Goal: Information Seeking & Learning: Learn about a topic

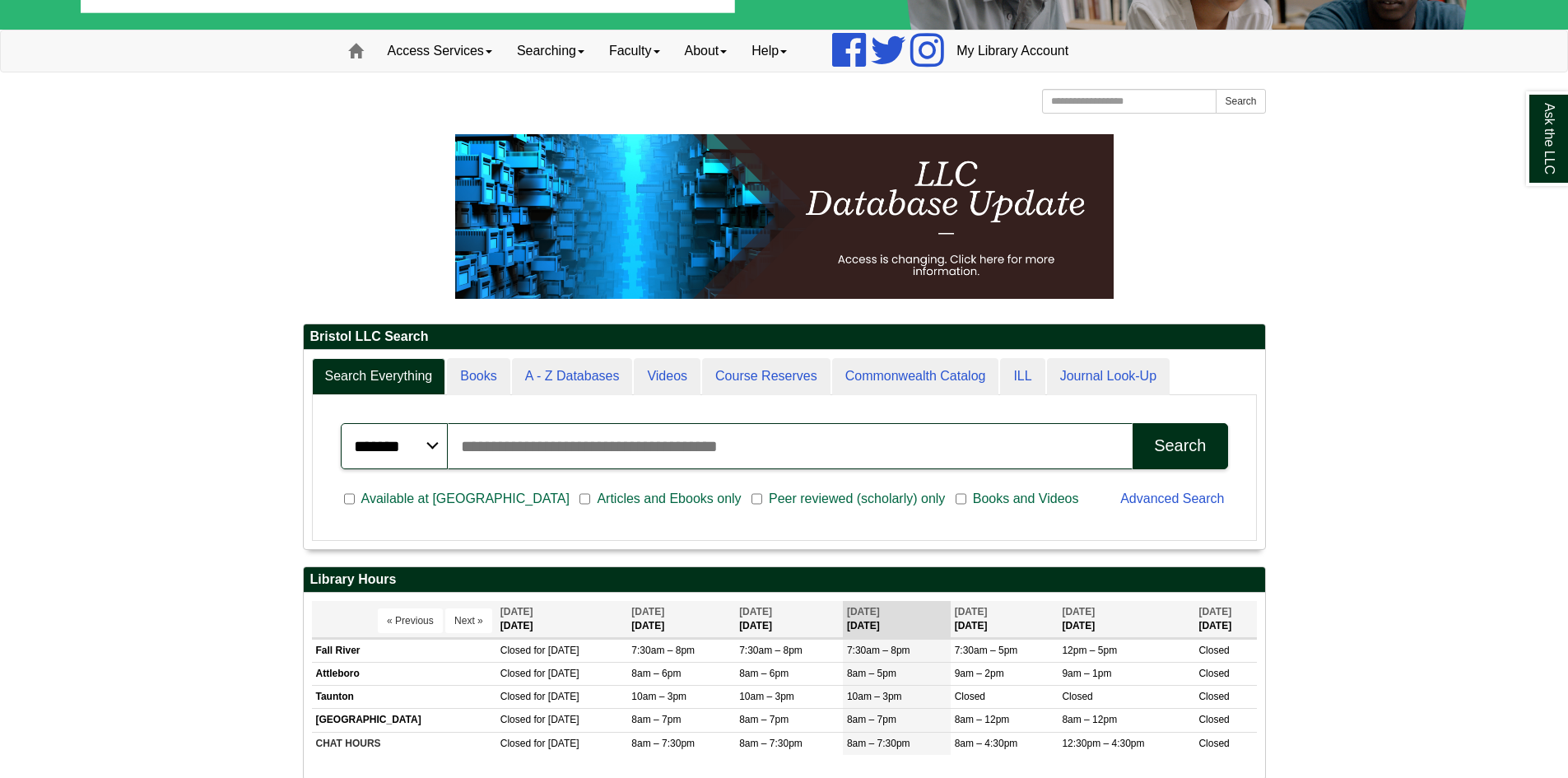
scroll to position [165, 0]
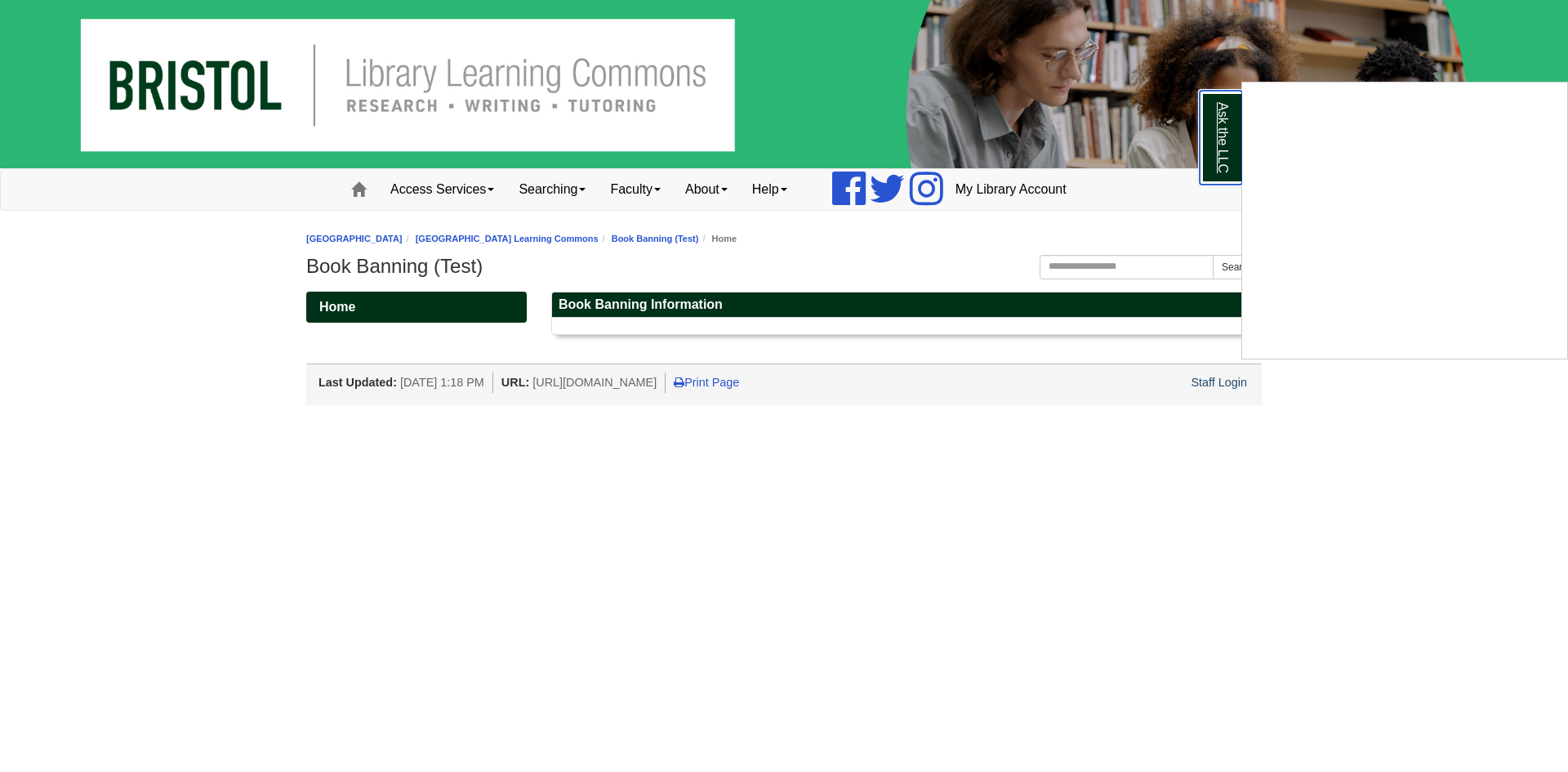
click at [1213, 141] on link "Ask the LLC" at bounding box center [1220, 138] width 42 height 94
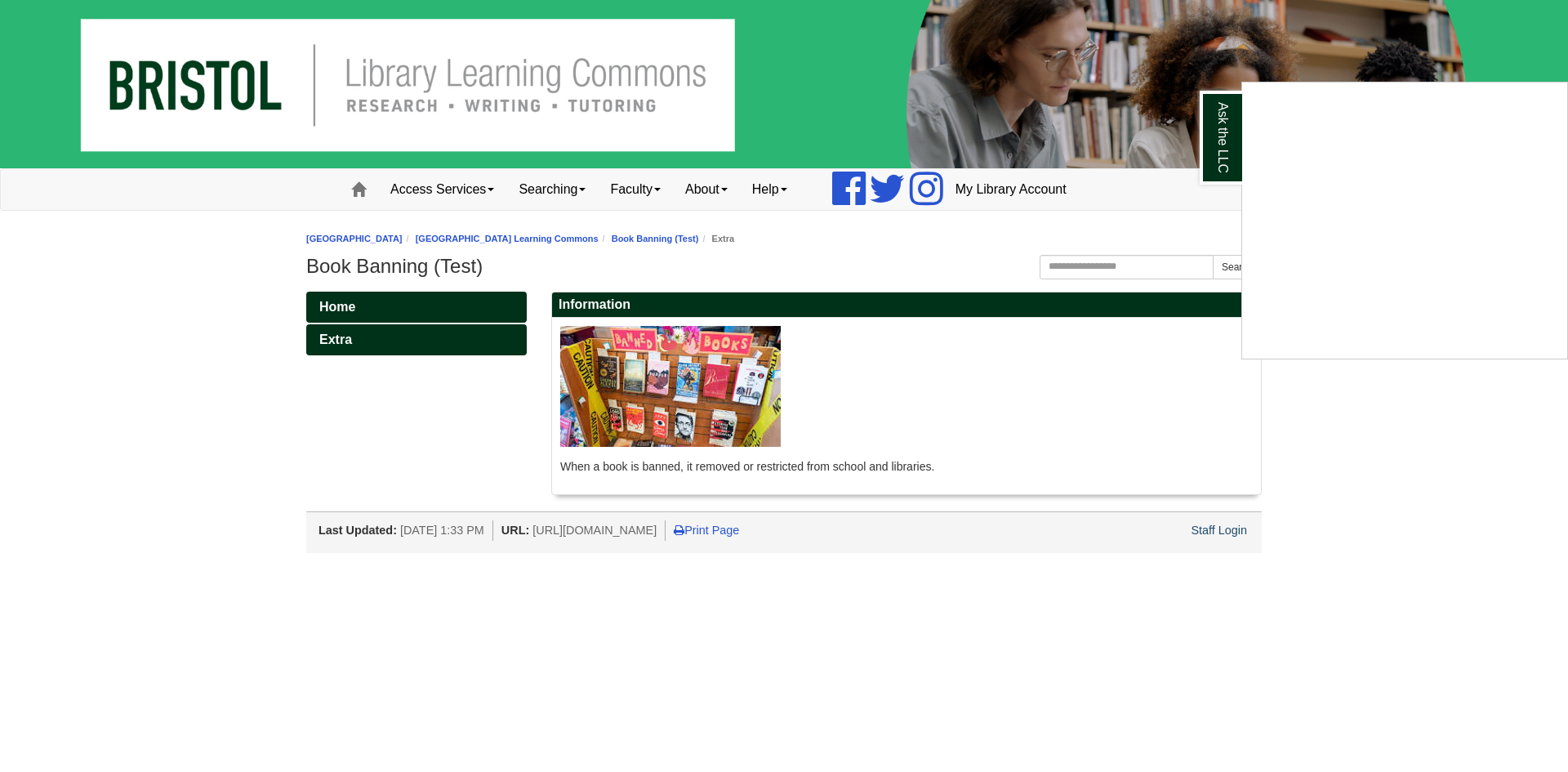
click at [348, 191] on div "Ask the LLC" at bounding box center [784, 386] width 1568 height 772
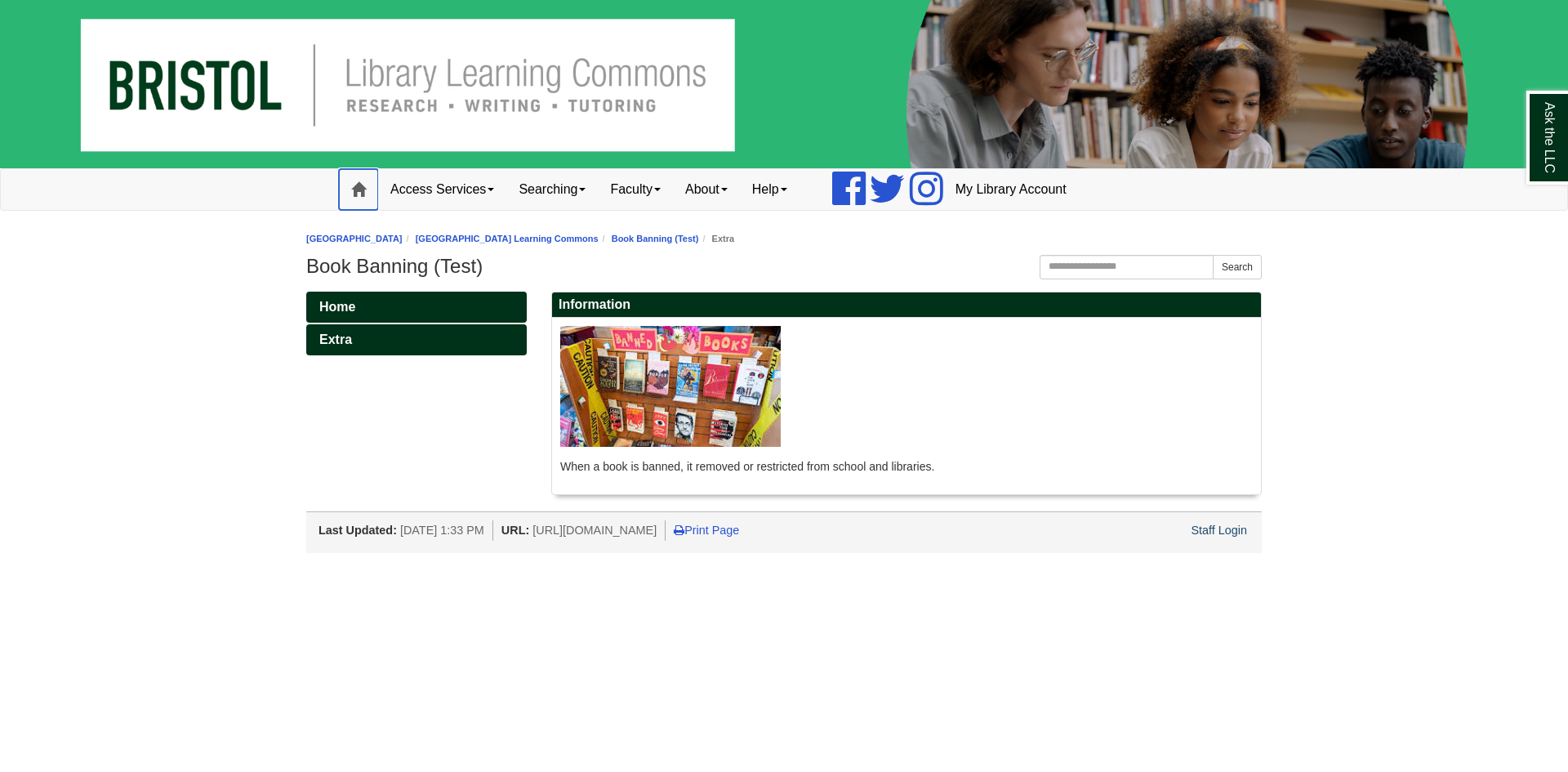
click at [357, 191] on span at bounding box center [359, 190] width 15 height 15
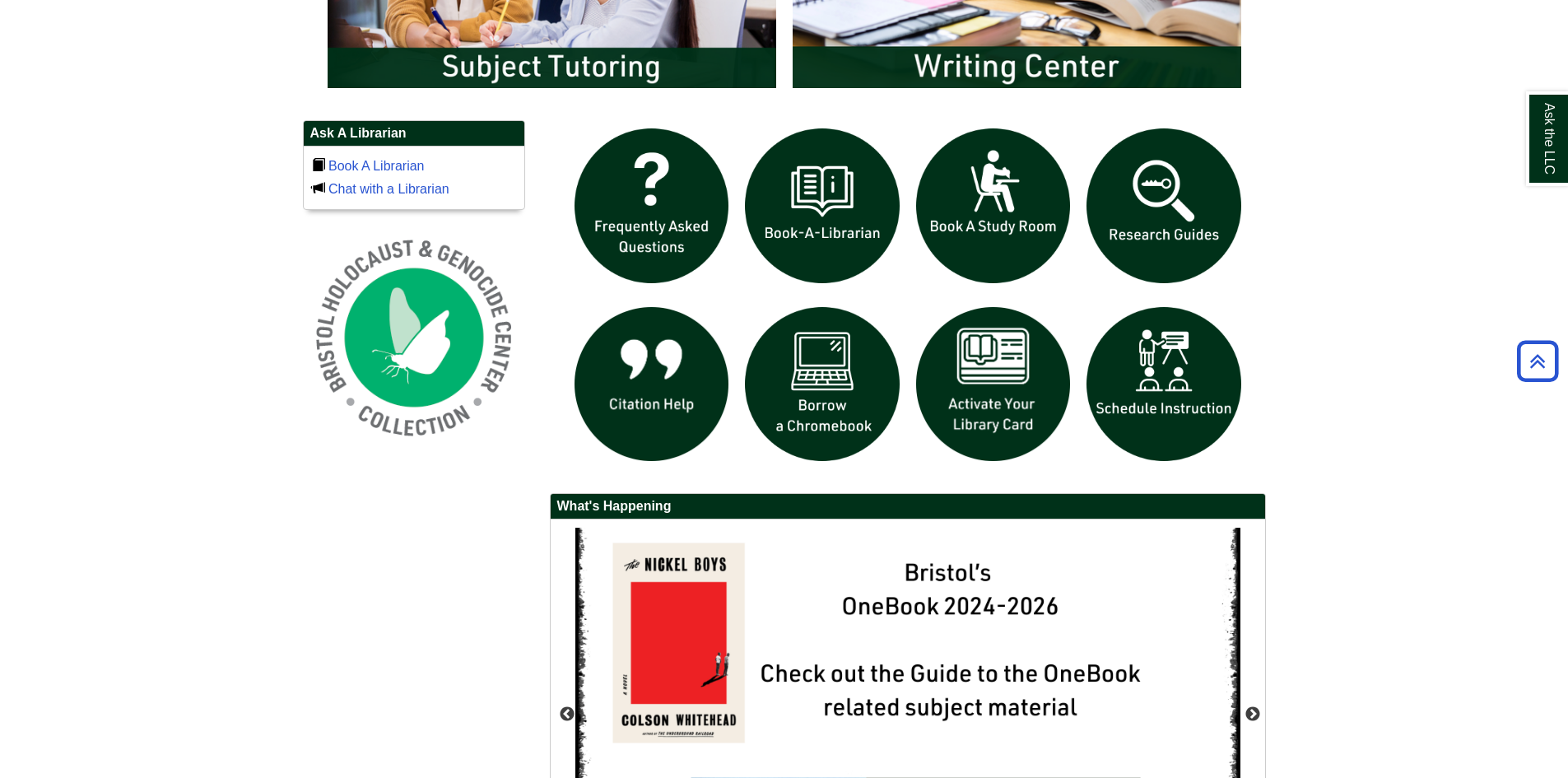
scroll to position [1152, 0]
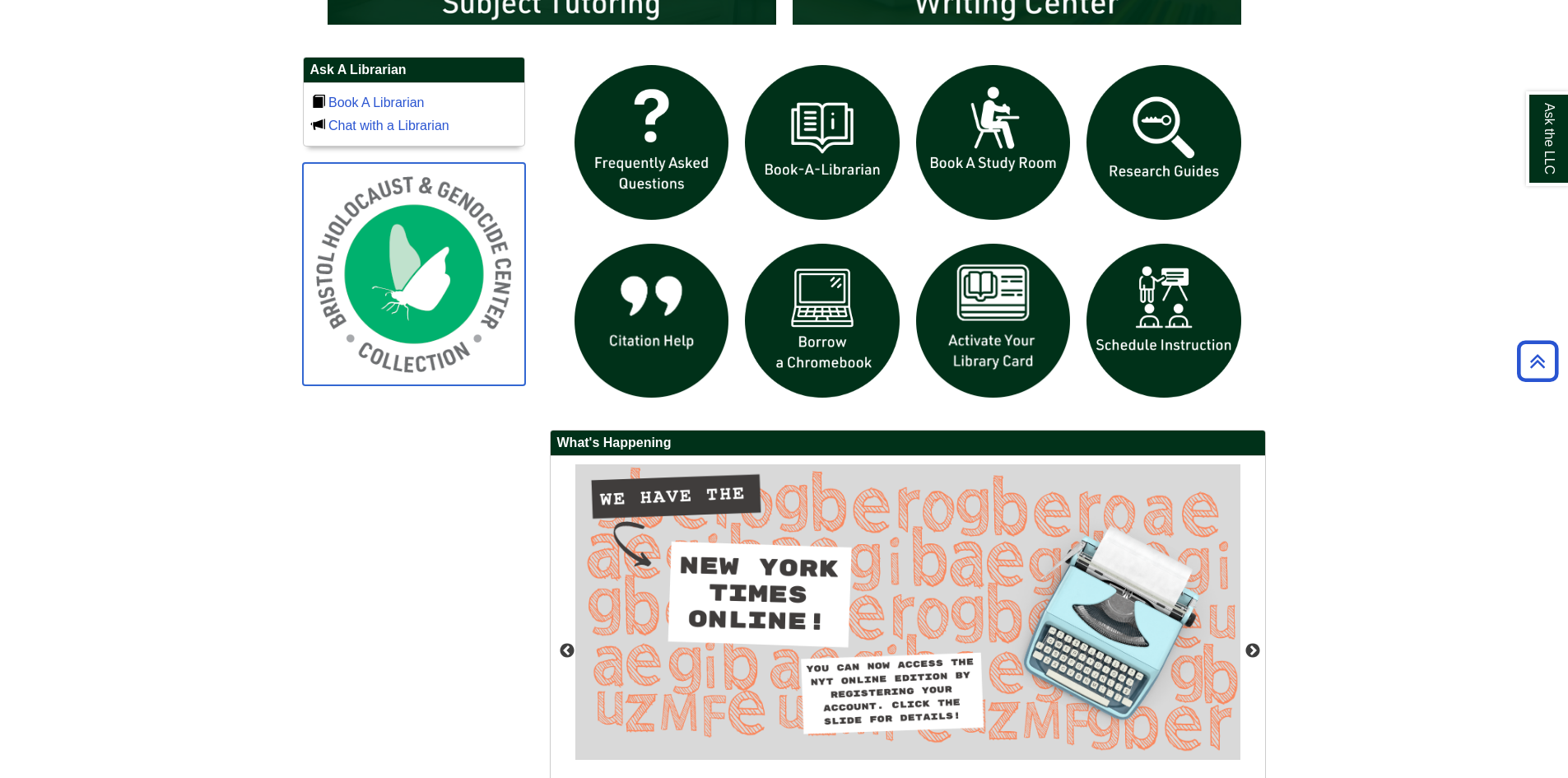
click at [449, 246] on img at bounding box center [414, 274] width 222 height 222
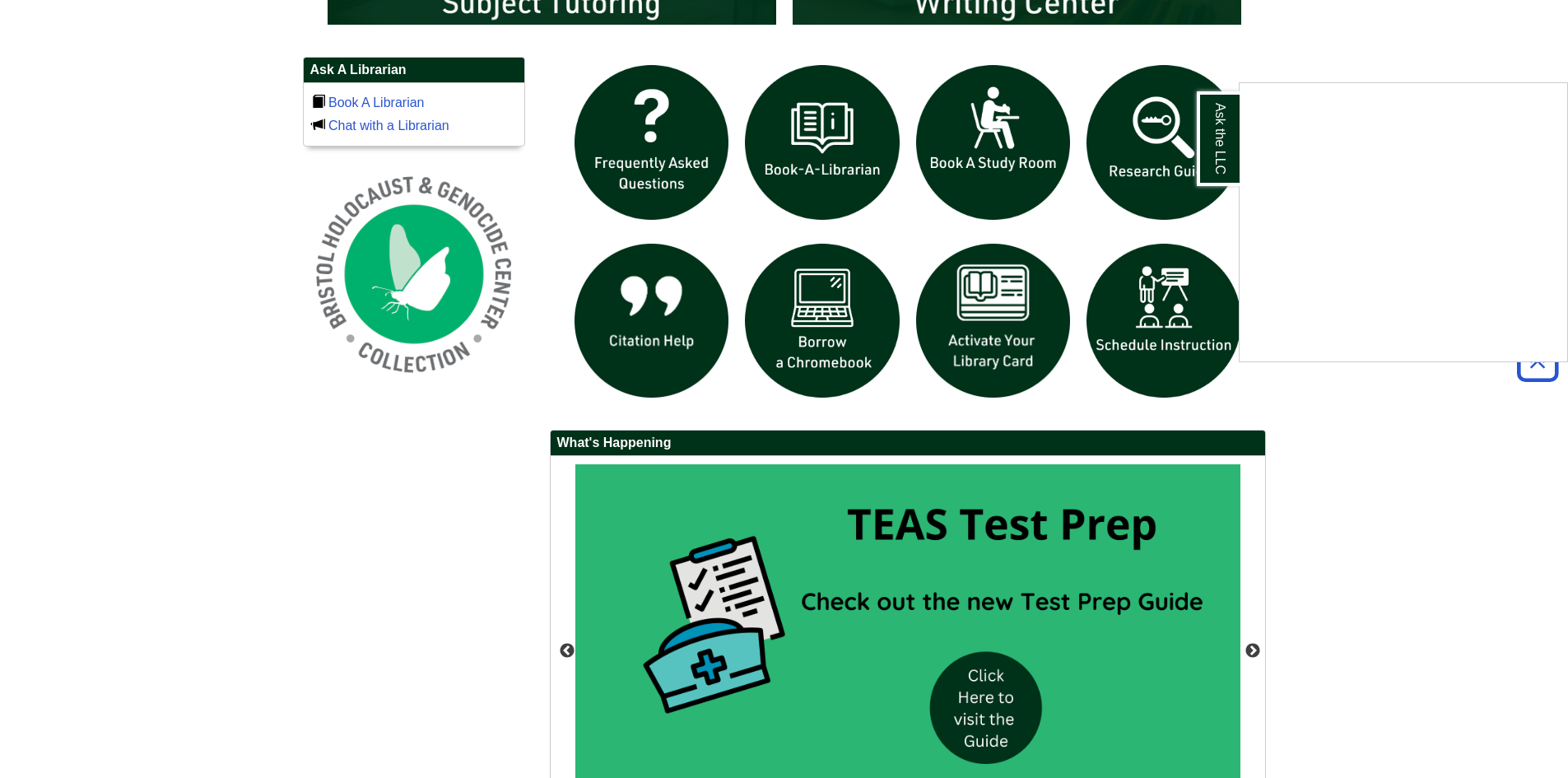
click at [394, 298] on div "Ask the LLC" at bounding box center [784, 389] width 1568 height 778
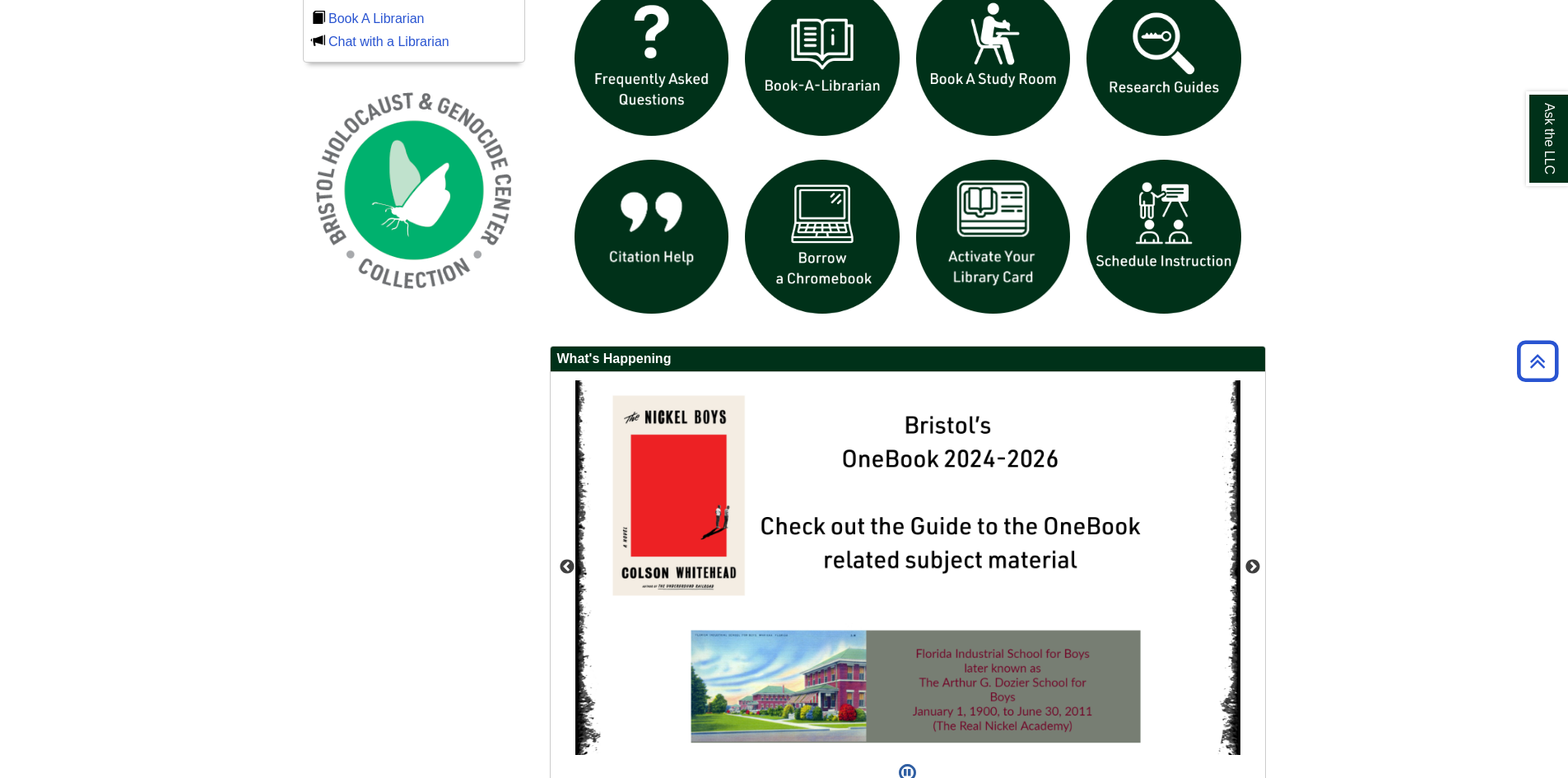
scroll to position [1070, 0]
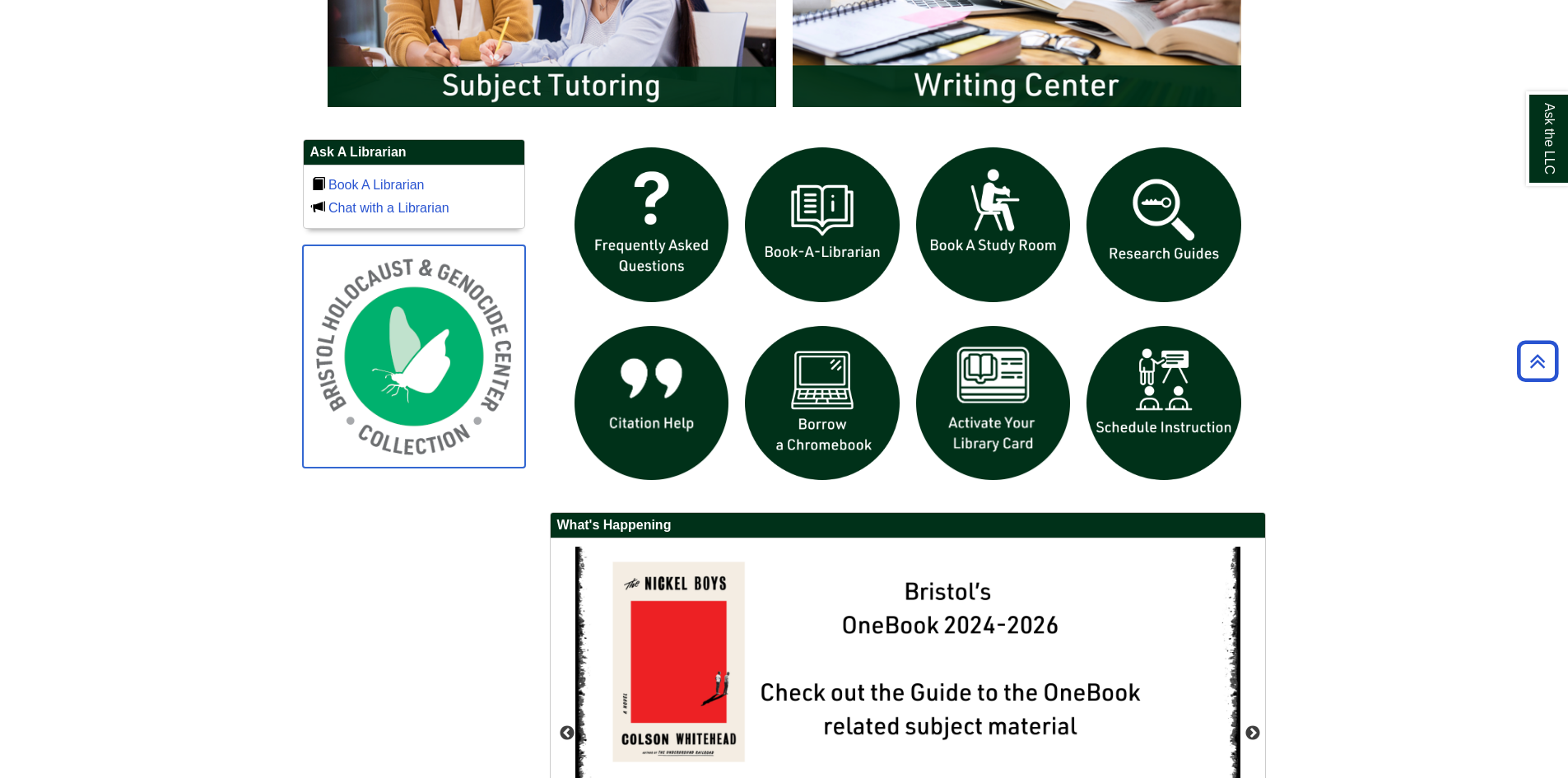
click at [430, 376] on img at bounding box center [414, 356] width 222 height 222
click at [371, 360] on img at bounding box center [414, 356] width 222 height 222
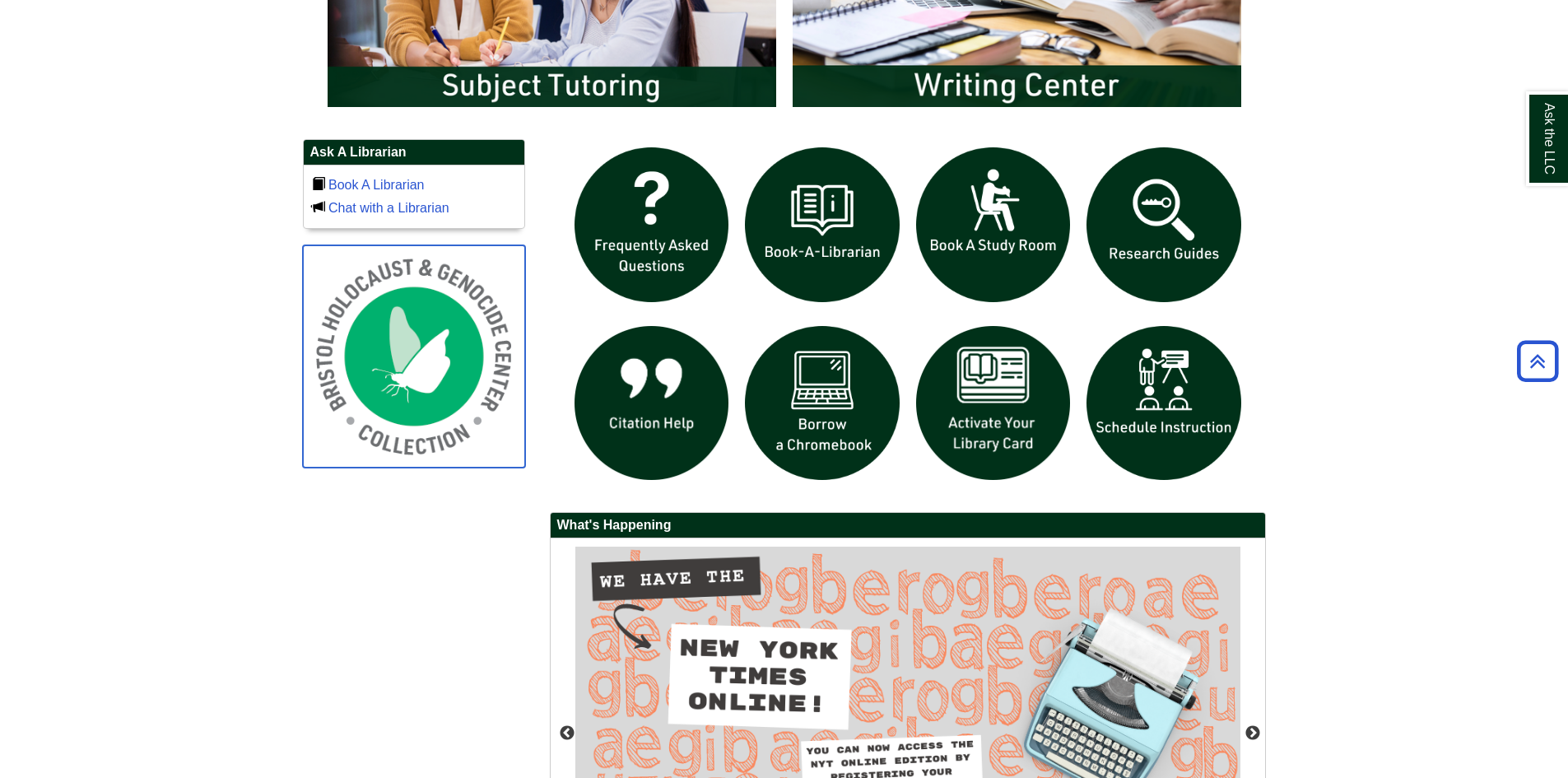
click at [399, 332] on img at bounding box center [414, 356] width 222 height 222
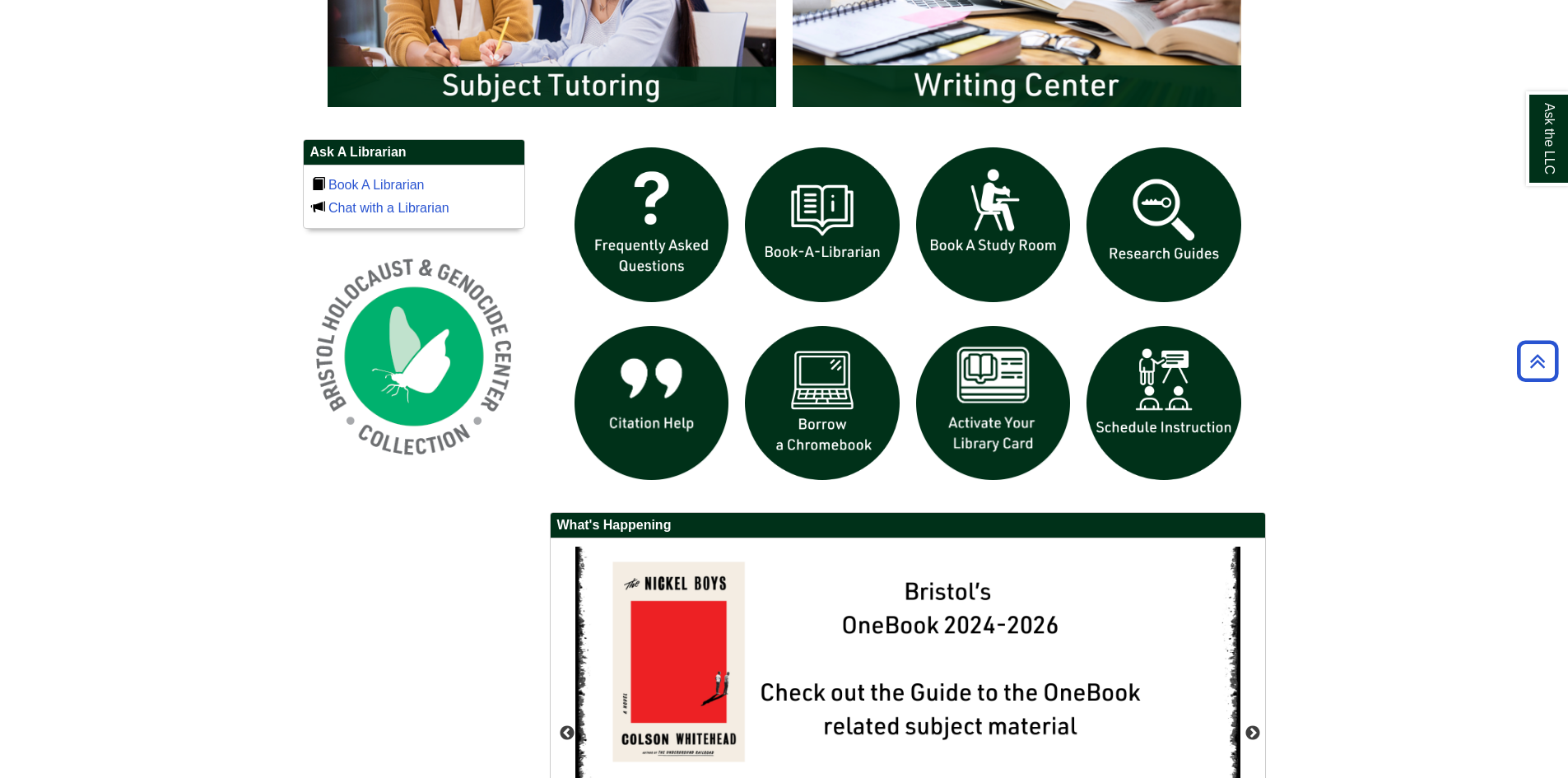
drag, startPoint x: 203, startPoint y: 352, endPoint x: 368, endPoint y: 340, distance: 165.4
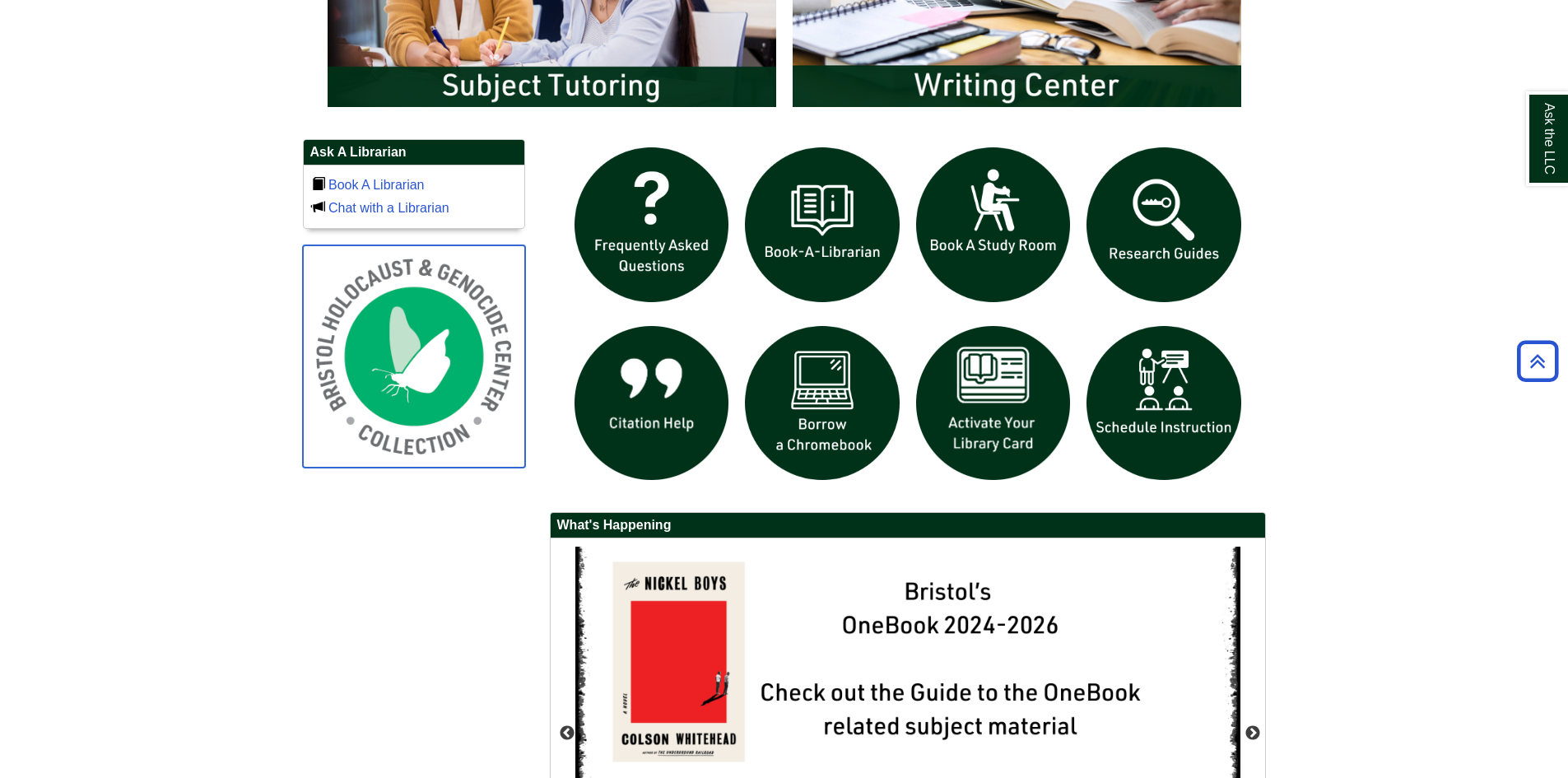
click at [383, 336] on img at bounding box center [414, 356] width 222 height 222
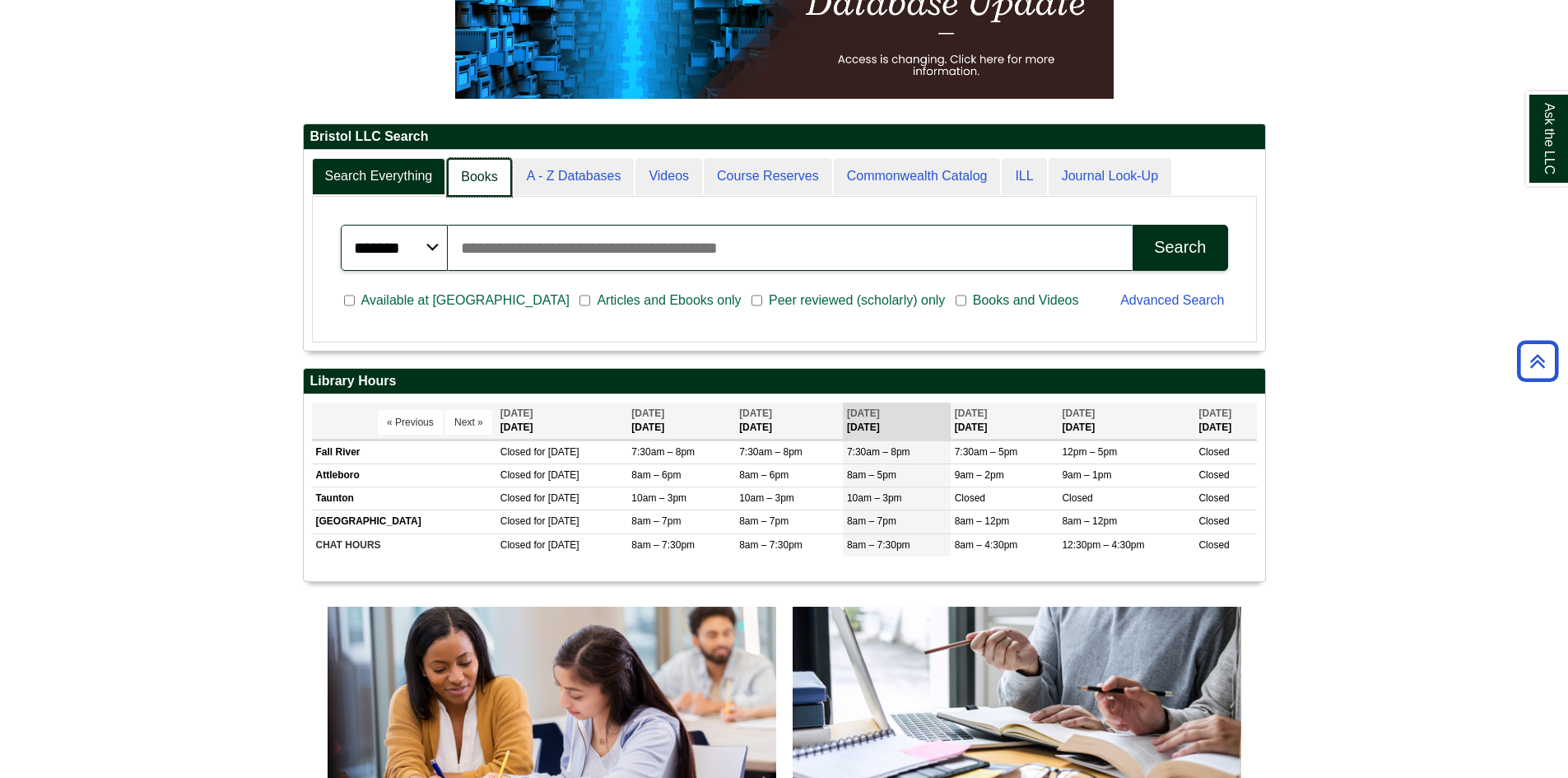
scroll to position [9, 9]
click at [471, 185] on link "Books" at bounding box center [479, 177] width 64 height 39
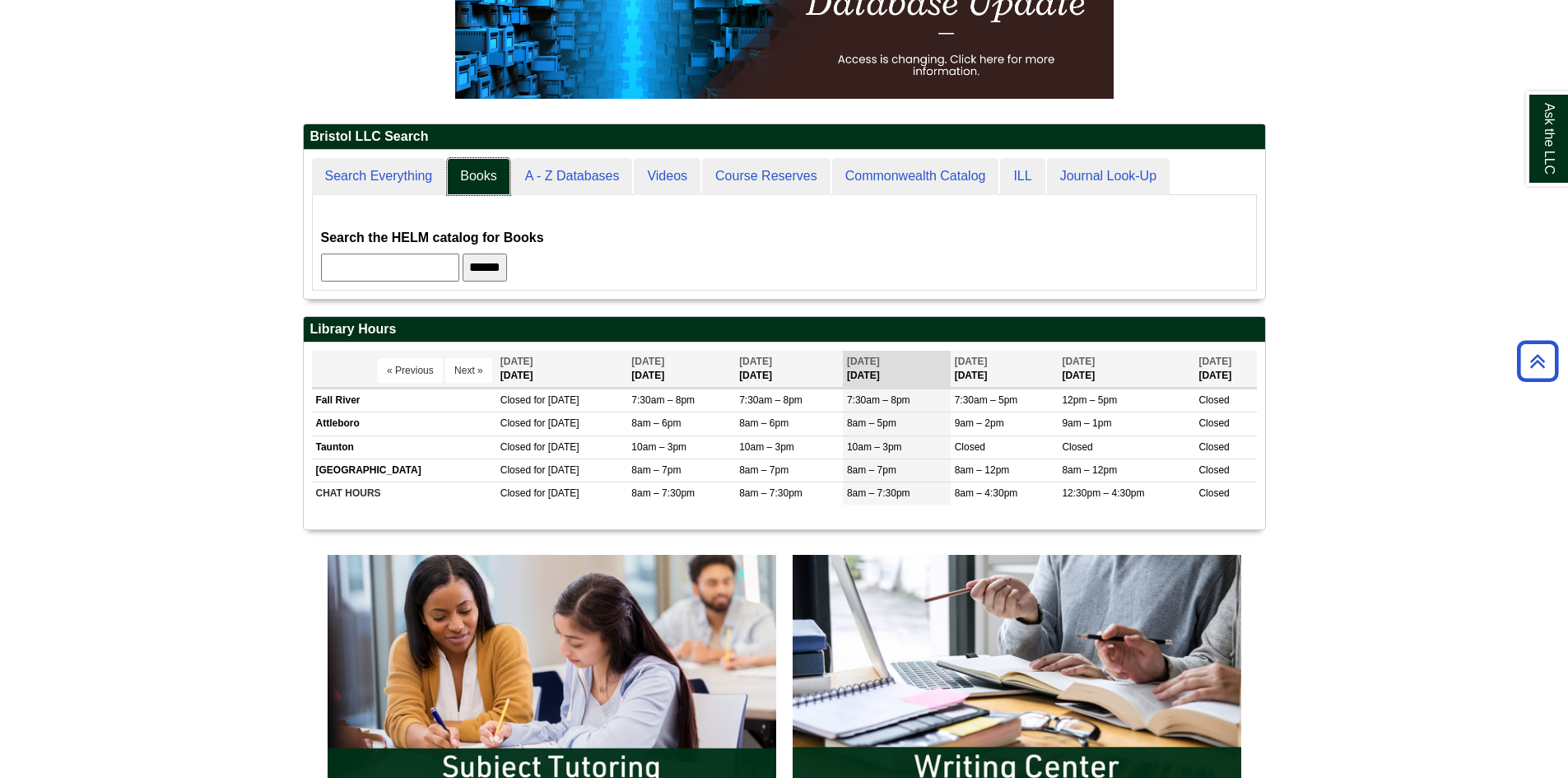
scroll to position [149, 961]
click at [428, 256] on input "text" at bounding box center [390, 268] width 138 height 28
type input "****"
click at [463, 254] on input "******" at bounding box center [484, 268] width 44 height 28
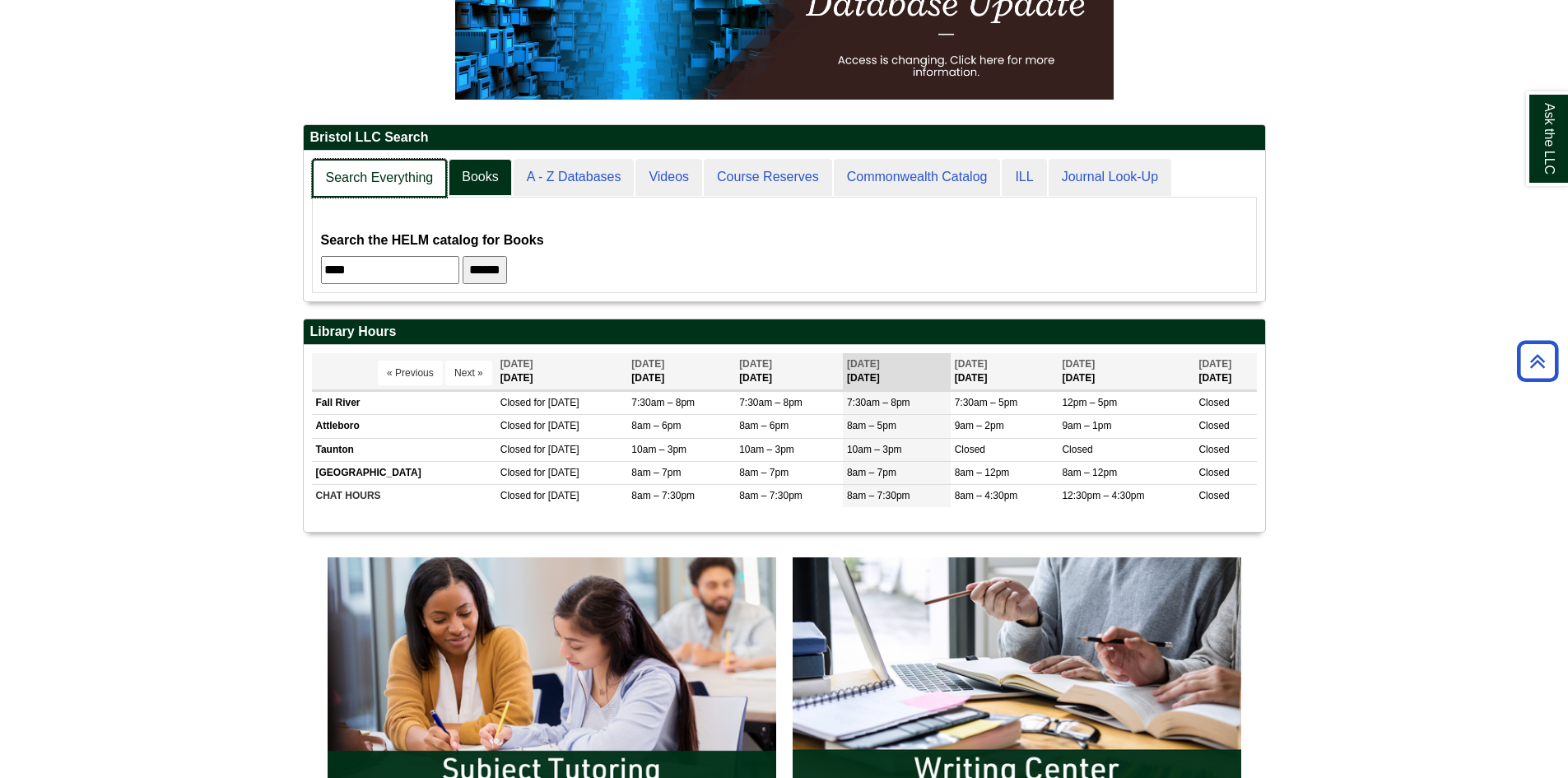
scroll to position [150, 961]
click at [376, 175] on link "Search Everything" at bounding box center [379, 178] width 135 height 39
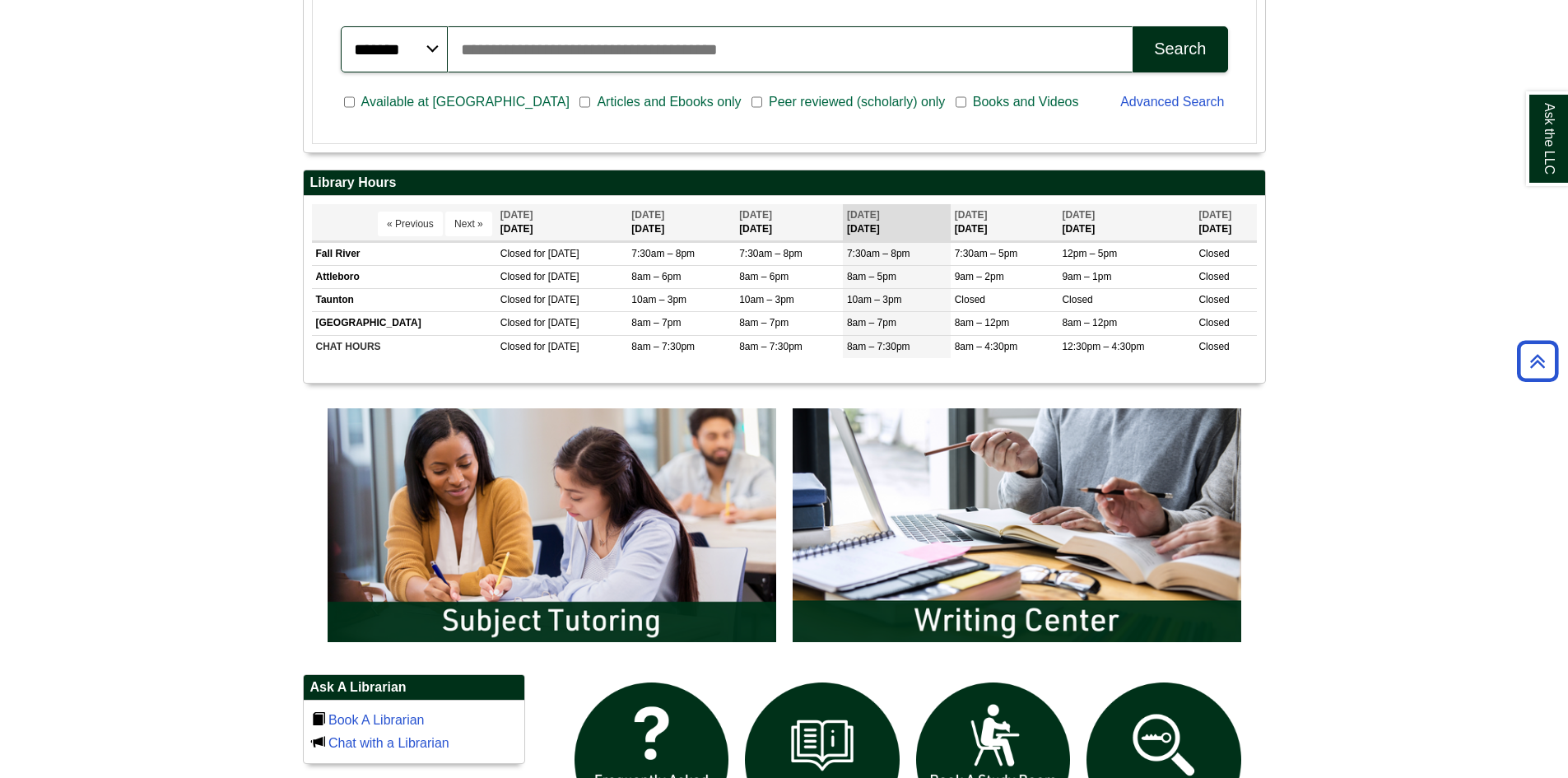
scroll to position [831, 0]
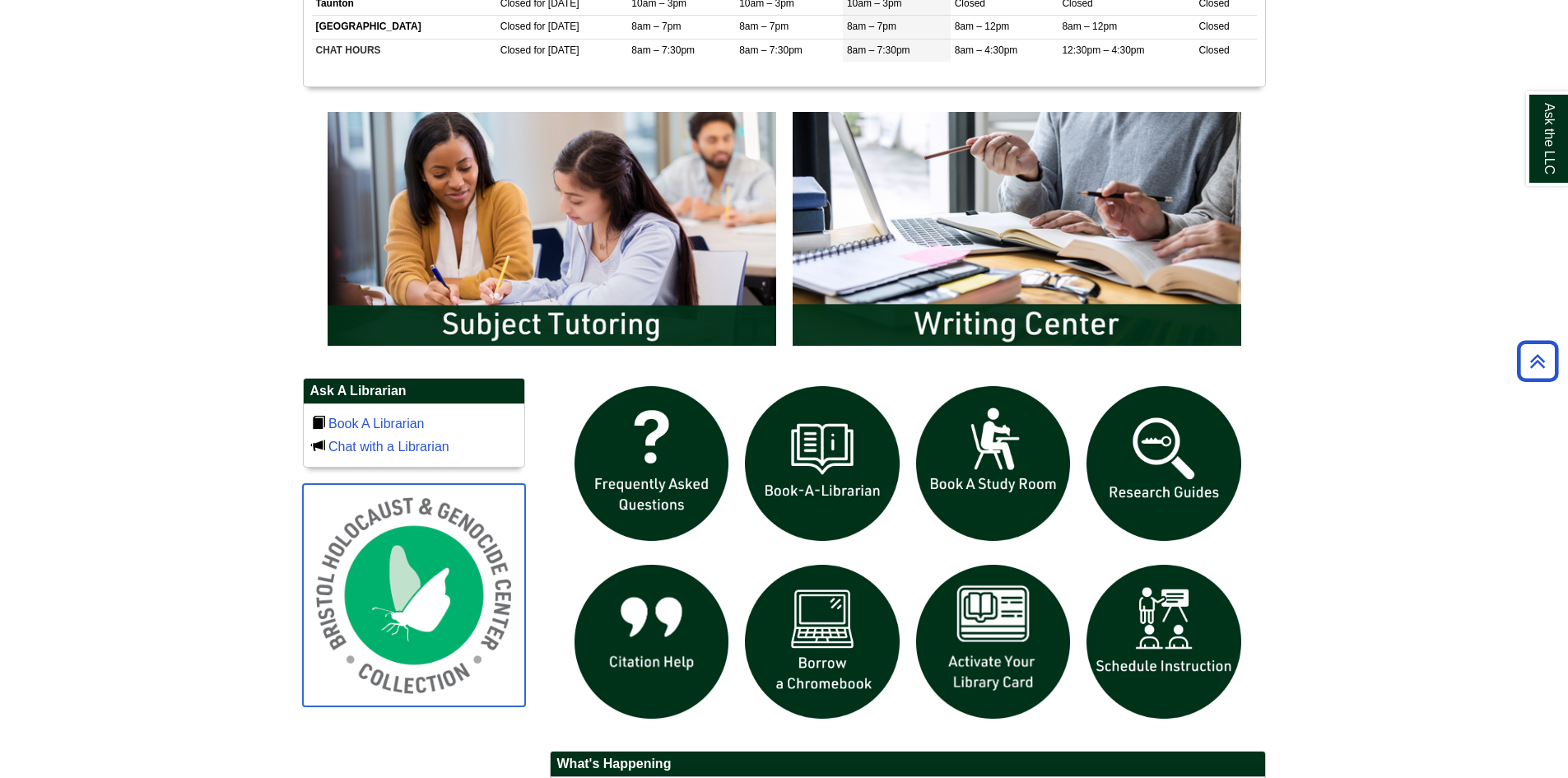
click at [514, 602] on img at bounding box center [414, 594] width 222 height 222
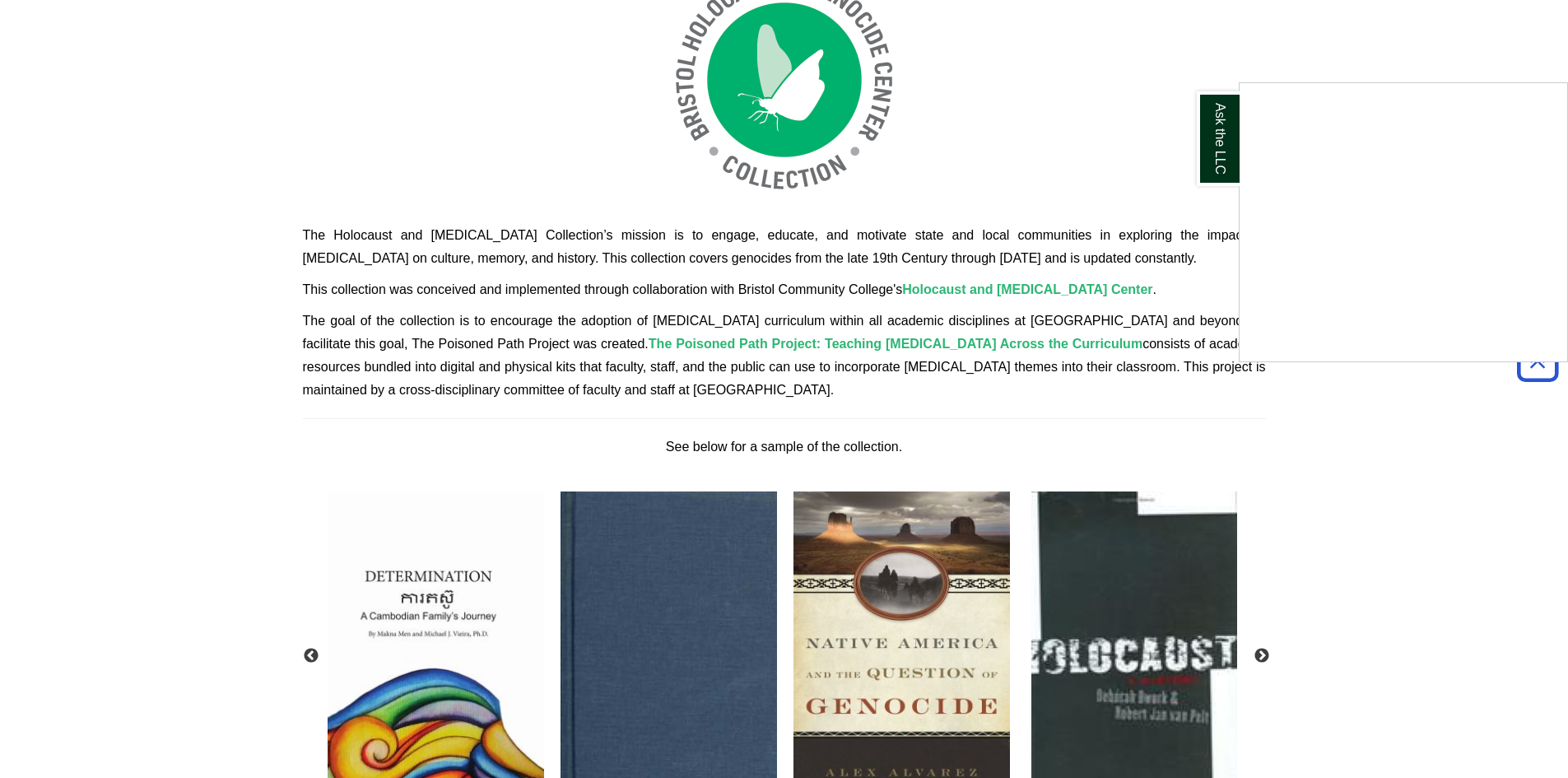
scroll to position [494, 0]
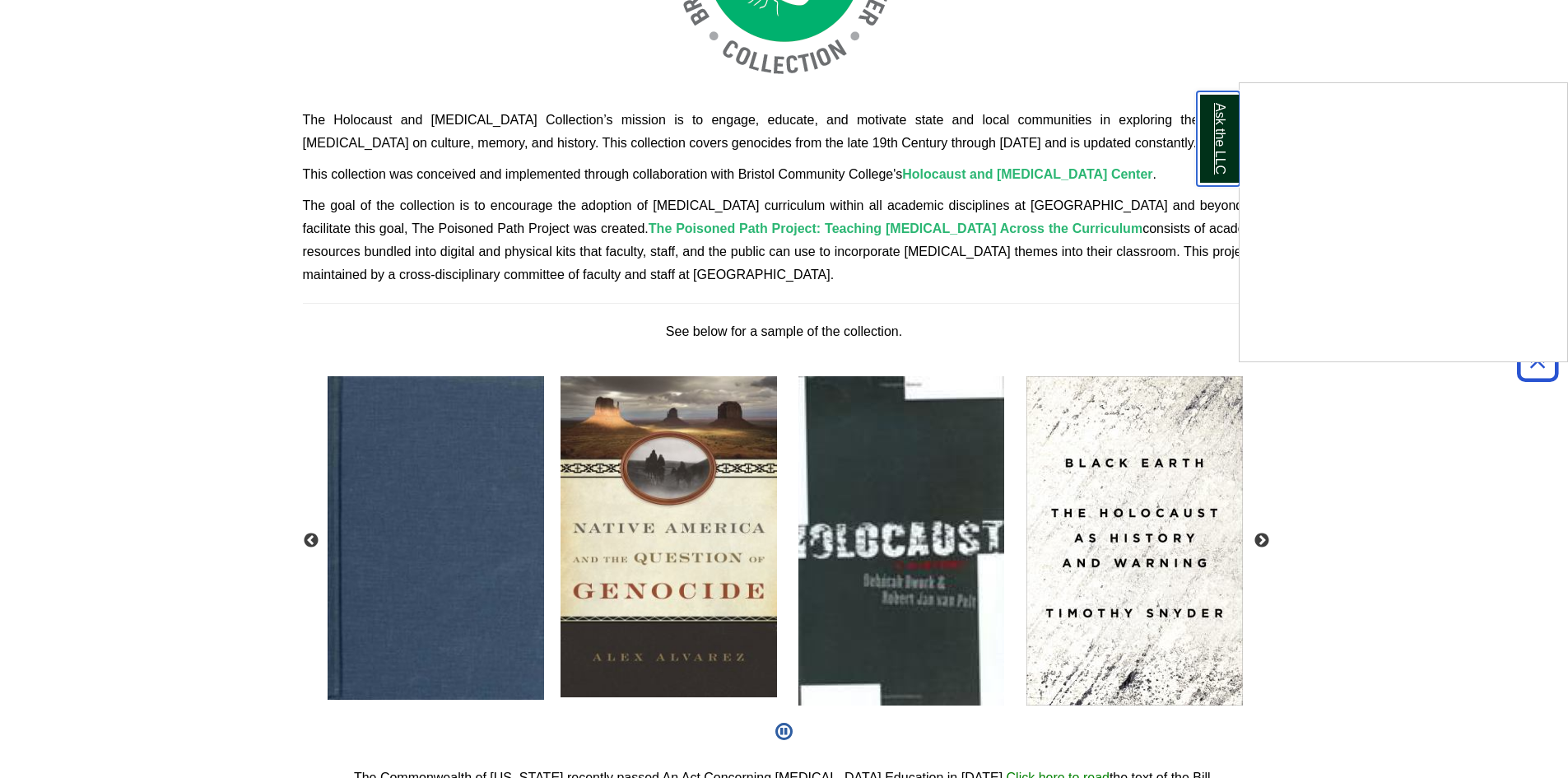
click at [1222, 137] on link "Ask the LLC" at bounding box center [1217, 139] width 43 height 95
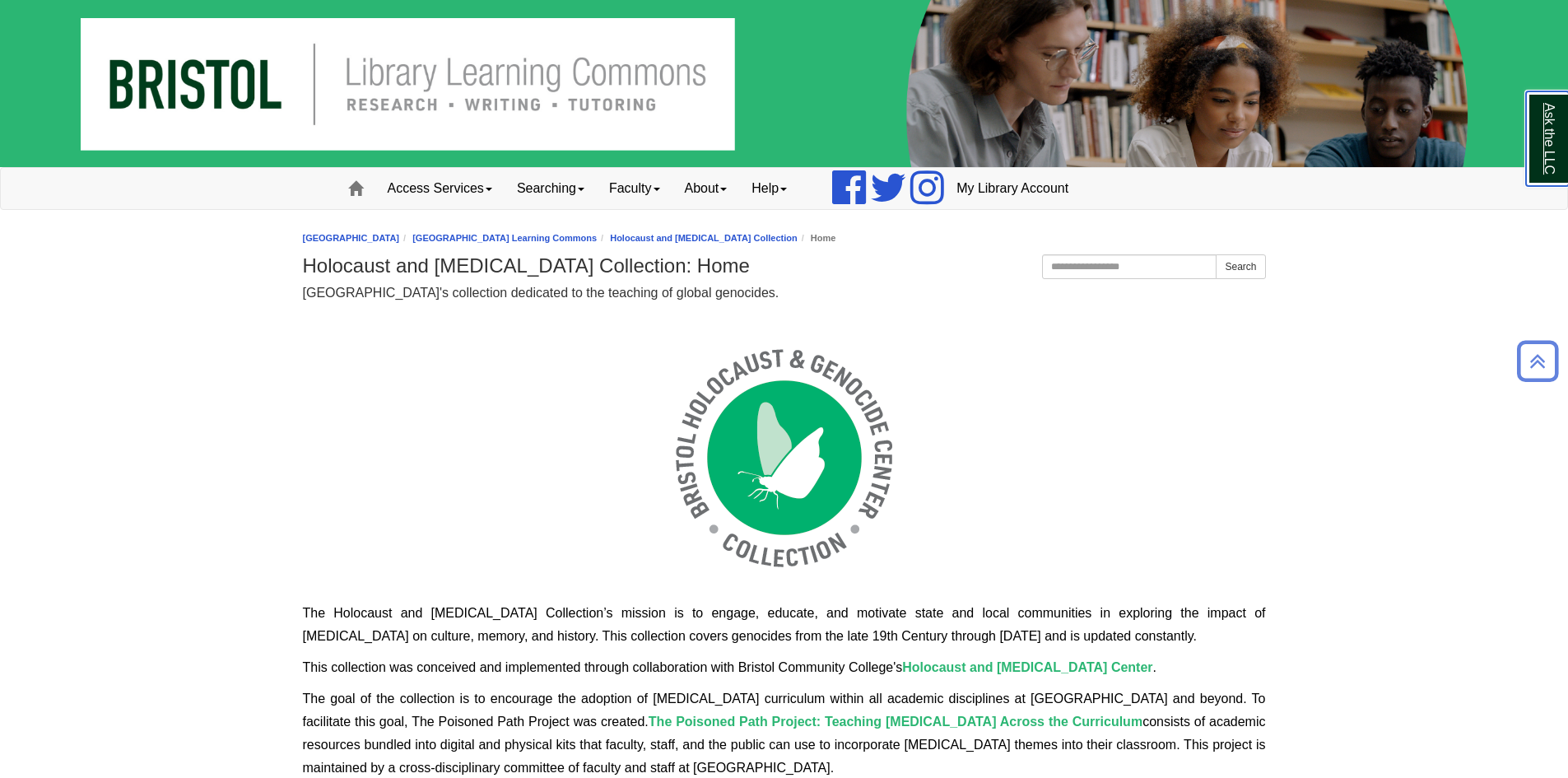
scroll to position [0, 0]
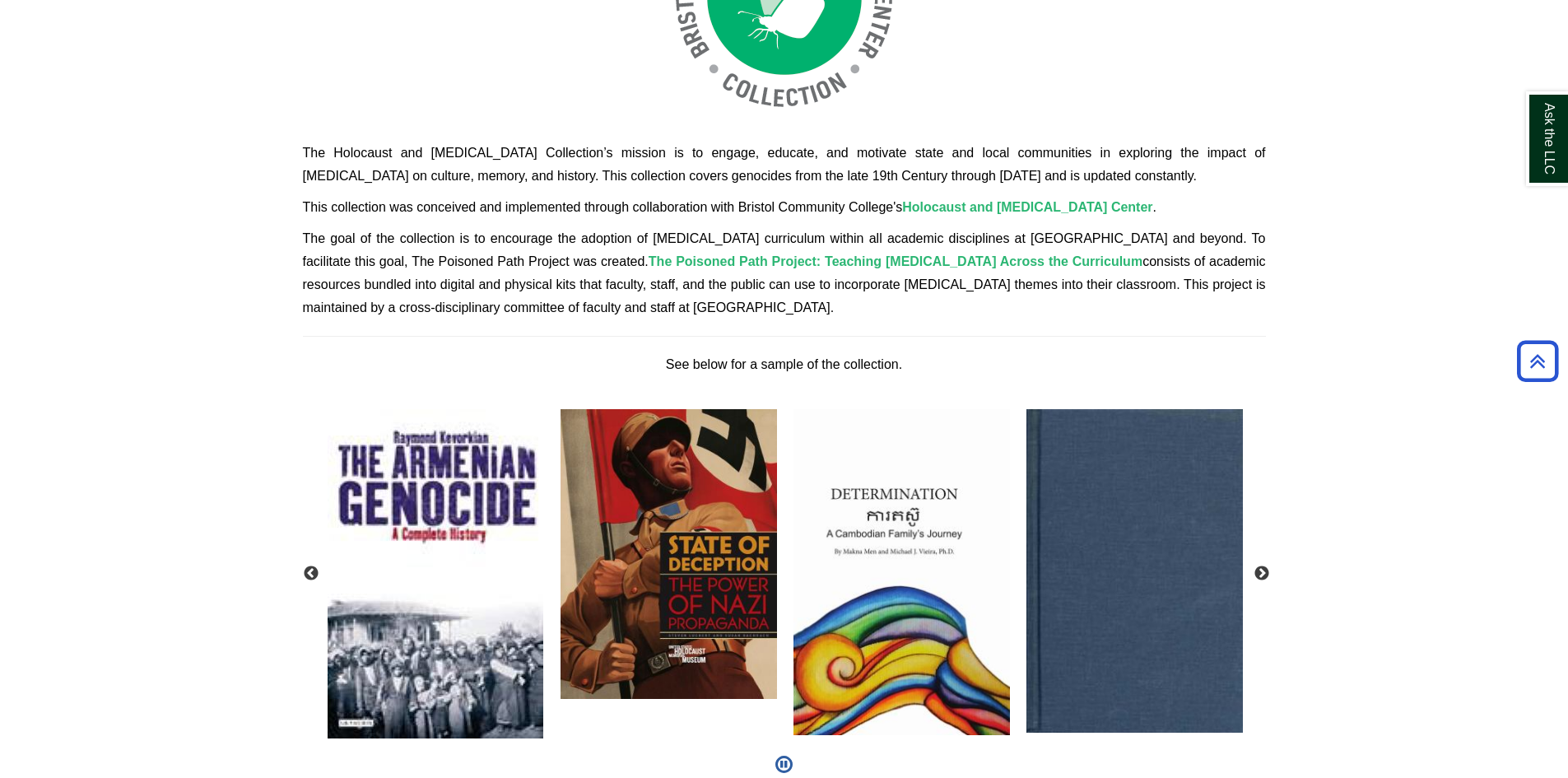
scroll to position [329, 0]
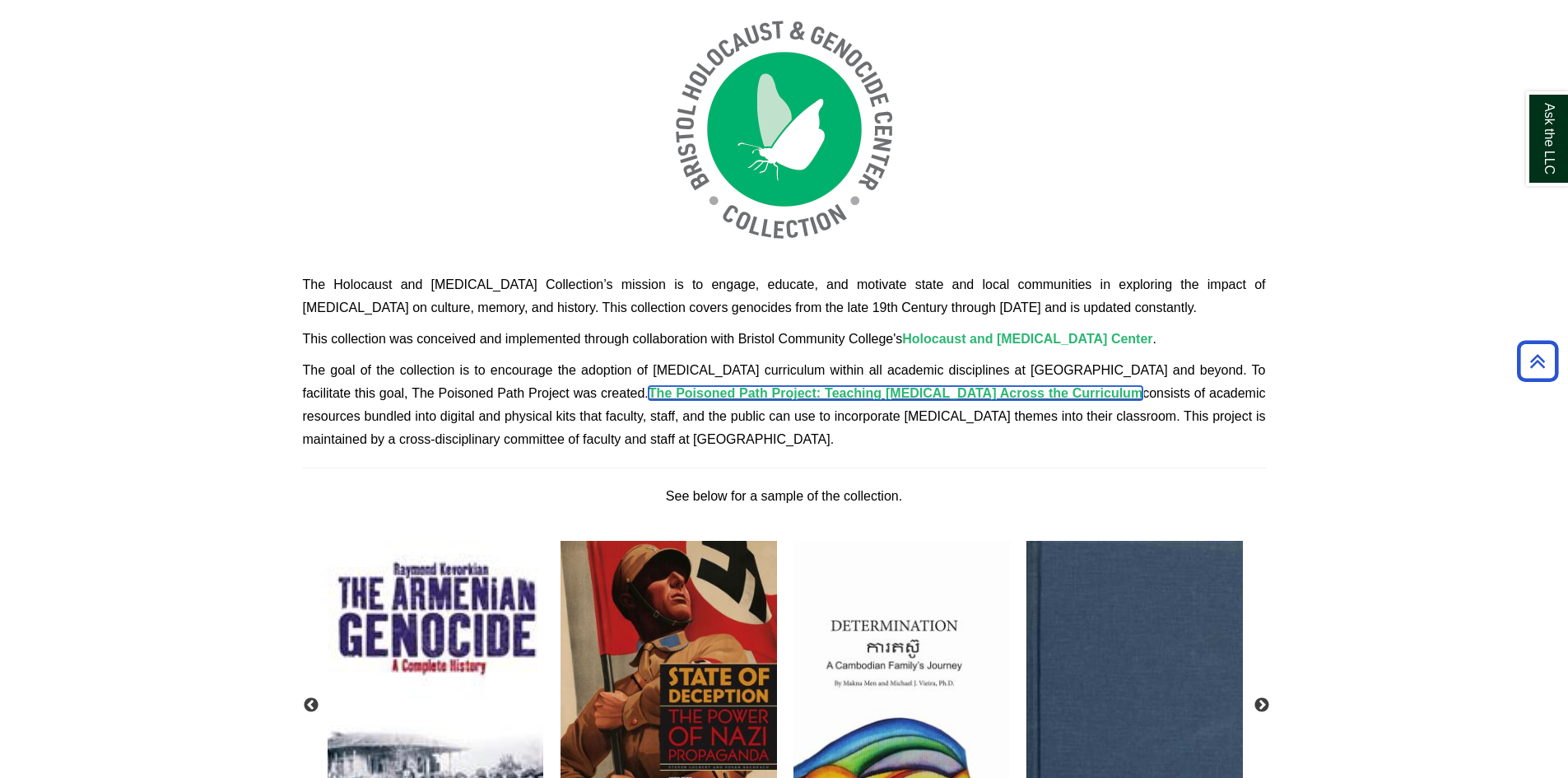
click at [673, 395] on span "The Poisoned Path Project: Teaching [MEDICAL_DATA] Across the Curriculum" at bounding box center [895, 393] width 494 height 14
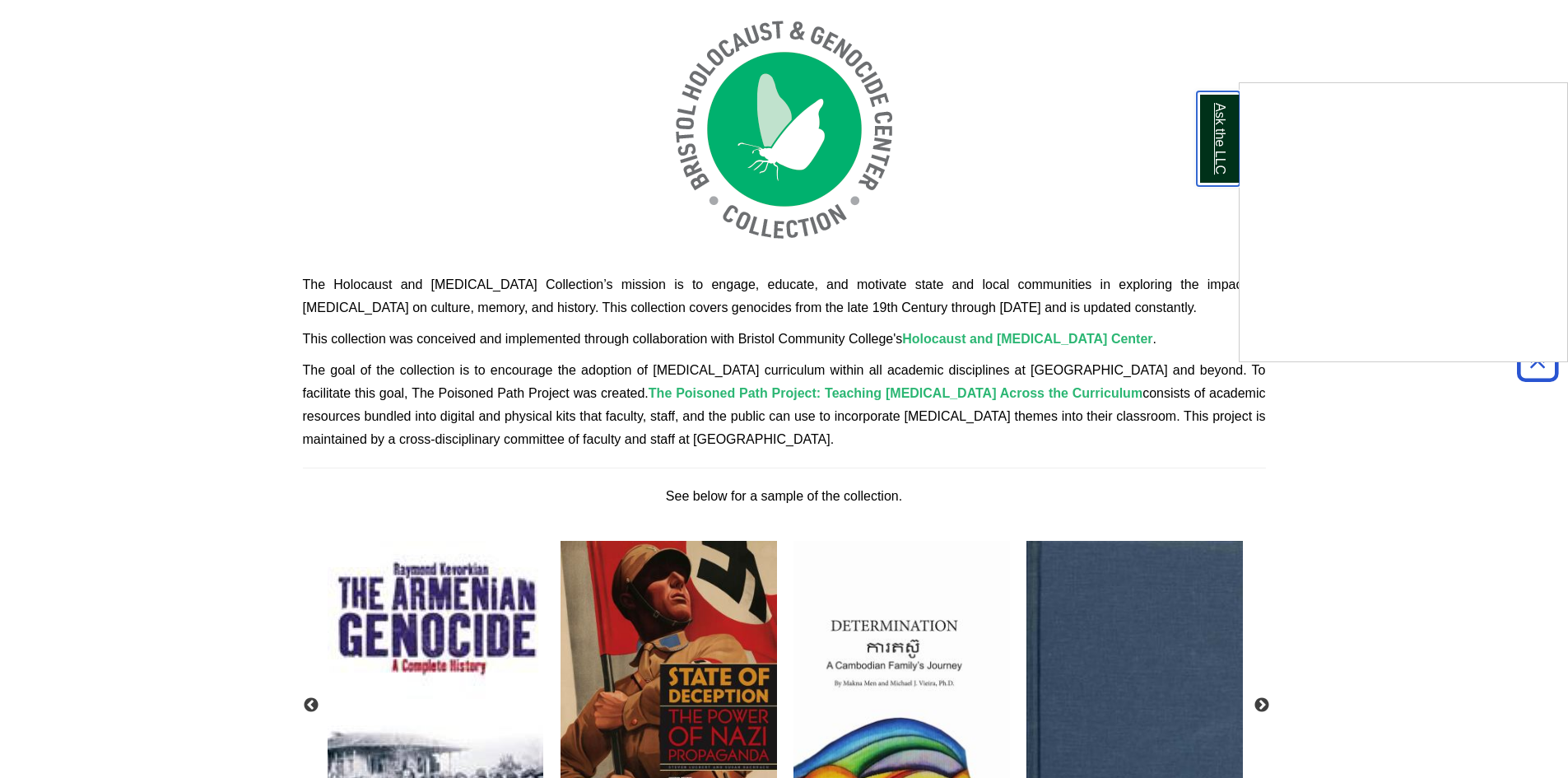
click at [1228, 112] on link "Ask the LLC" at bounding box center [1217, 139] width 43 height 95
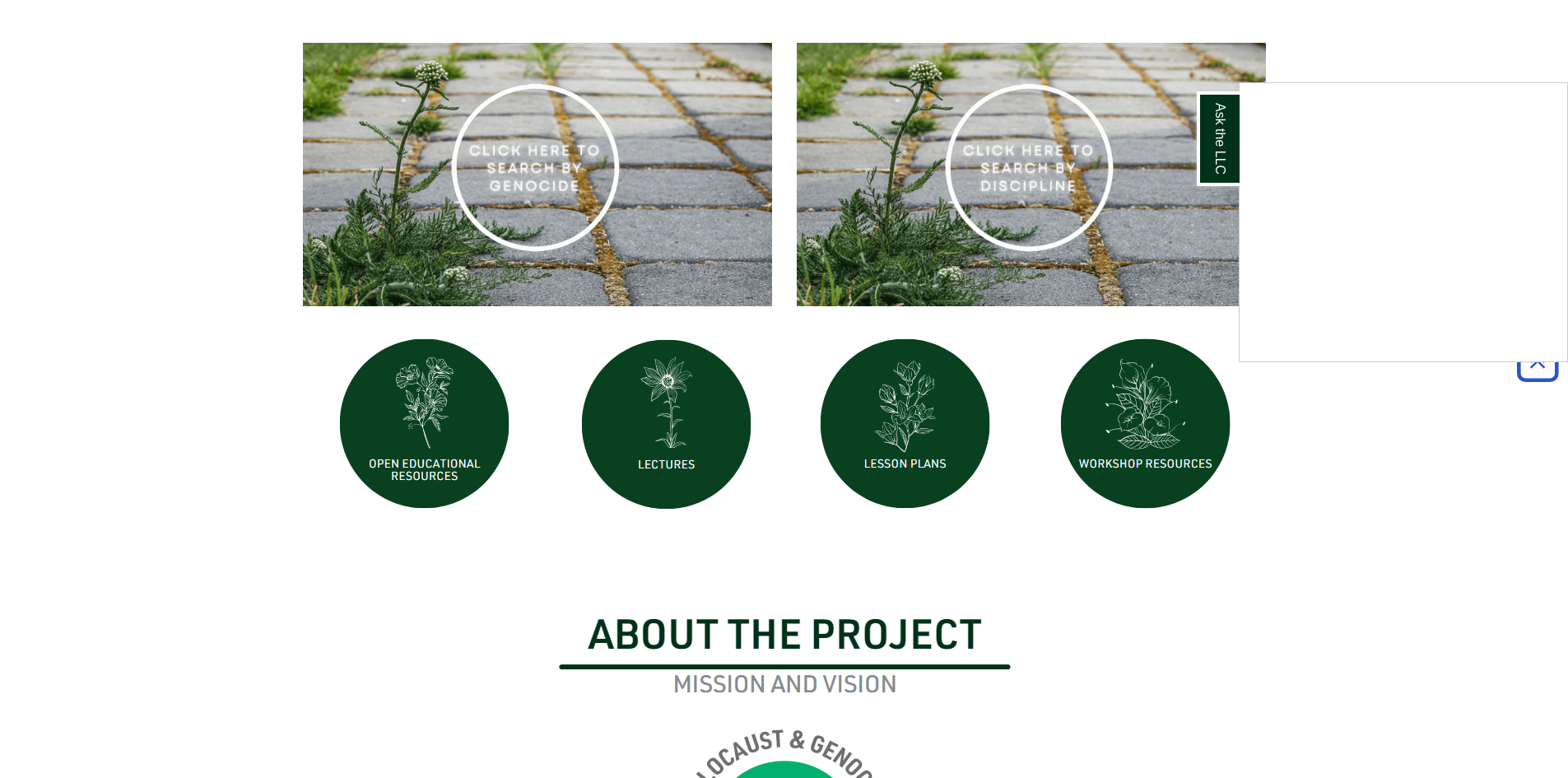
scroll to position [597, 0]
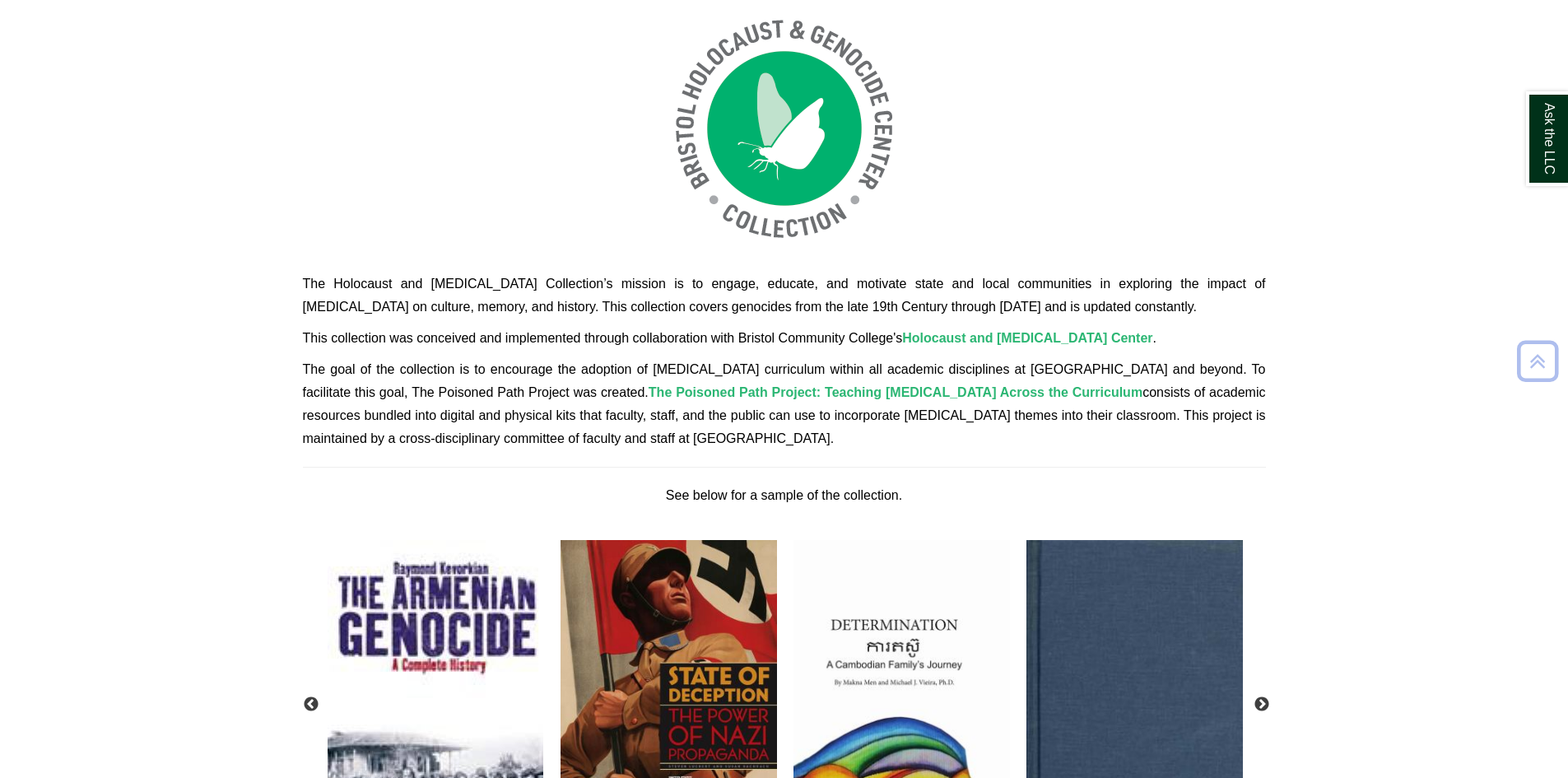
scroll to position [494, 0]
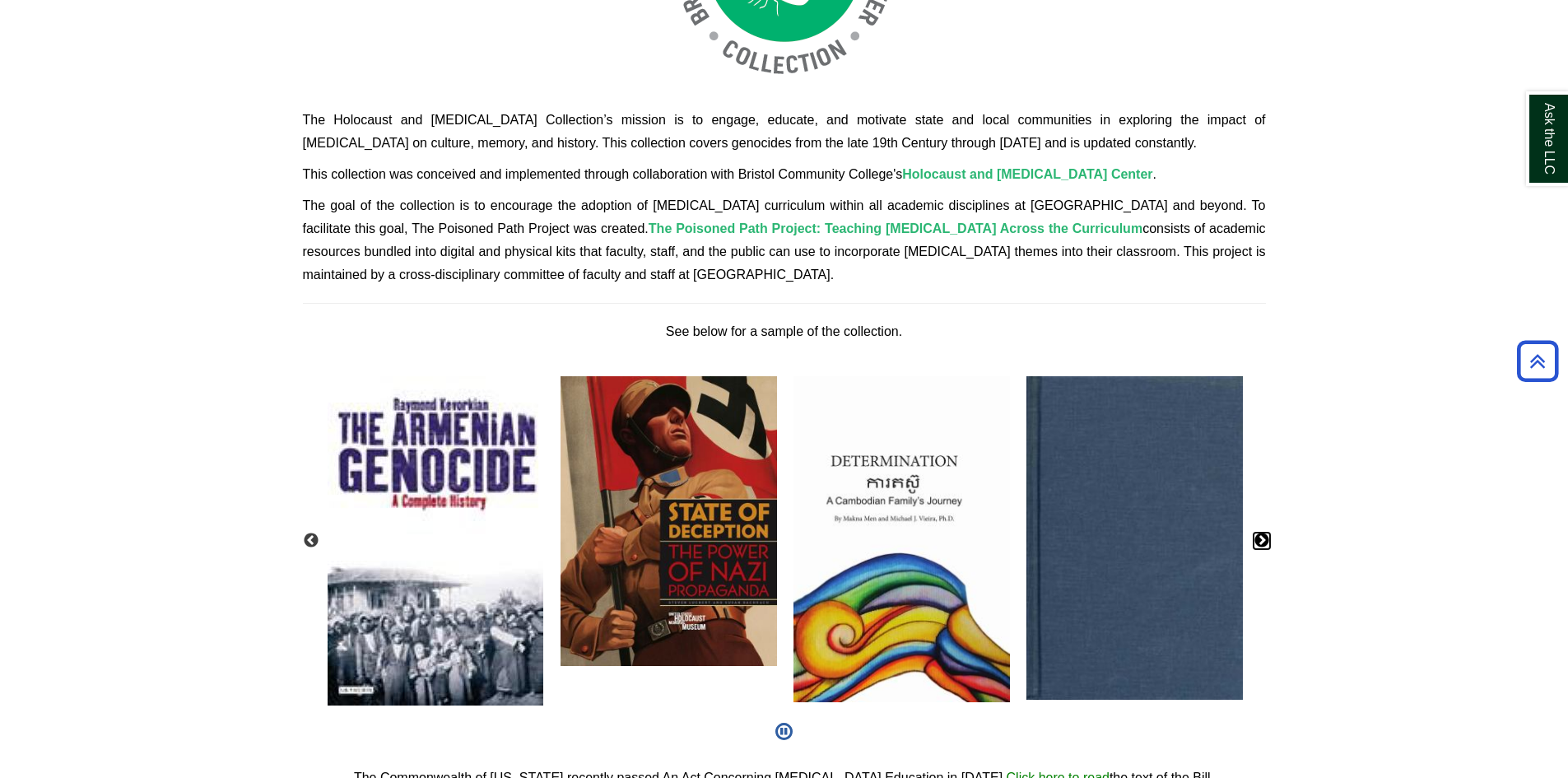
click at [1262, 544] on button "Next" at bounding box center [1260, 540] width 16 height 16
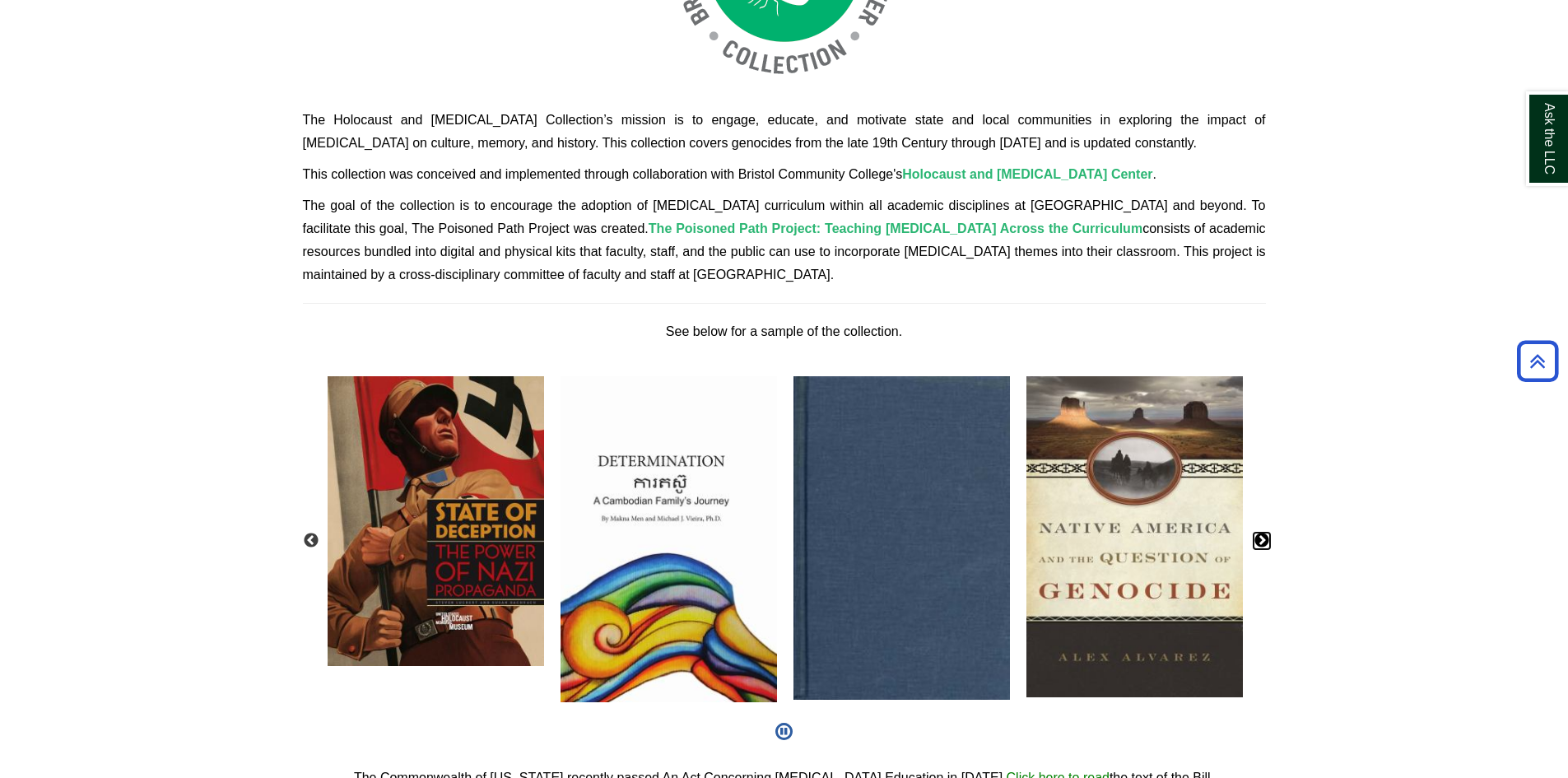
click at [1262, 544] on button "Next" at bounding box center [1260, 540] width 16 height 16
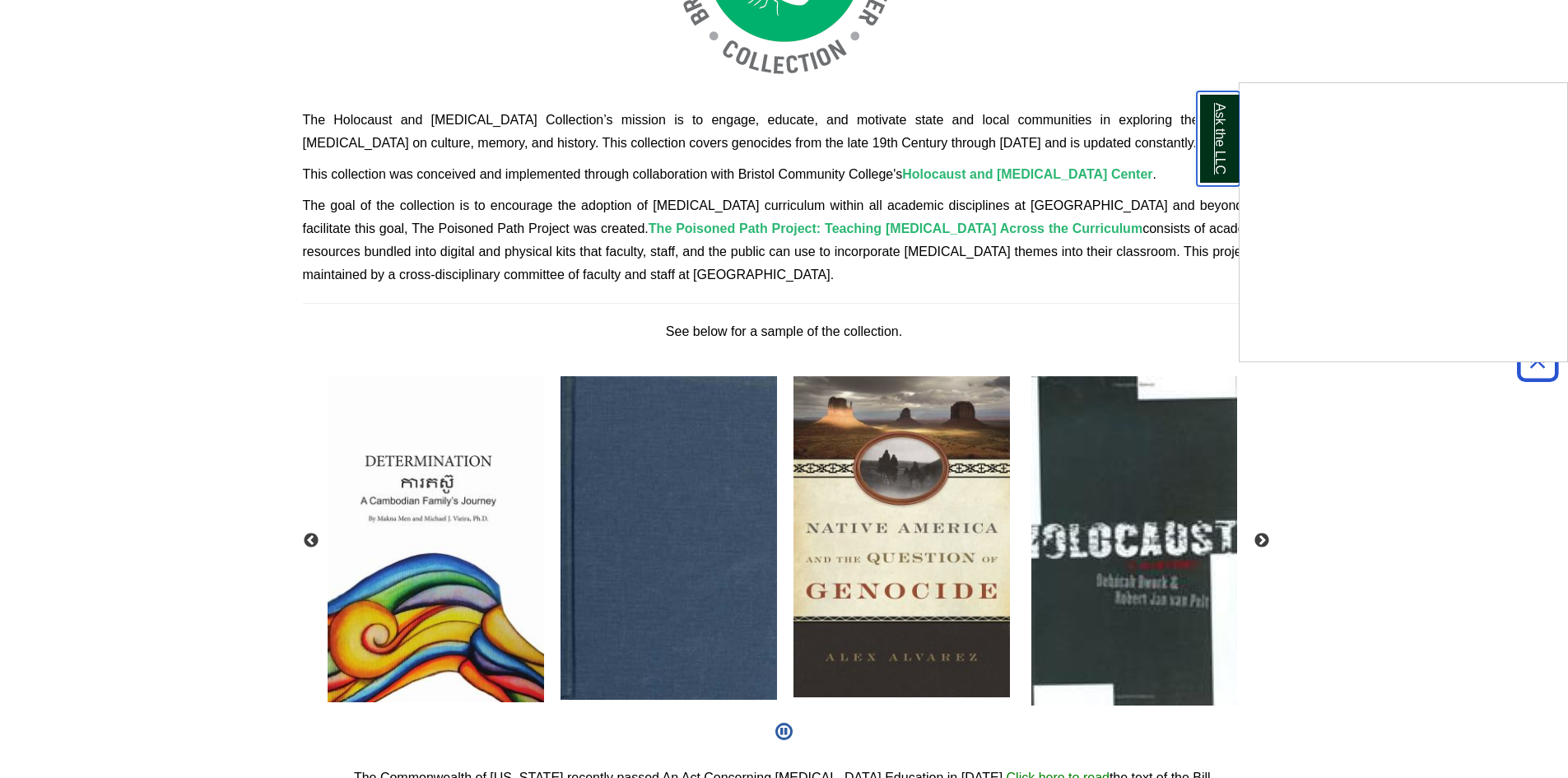
click at [1207, 134] on link "Ask the LLC" at bounding box center [1217, 139] width 43 height 95
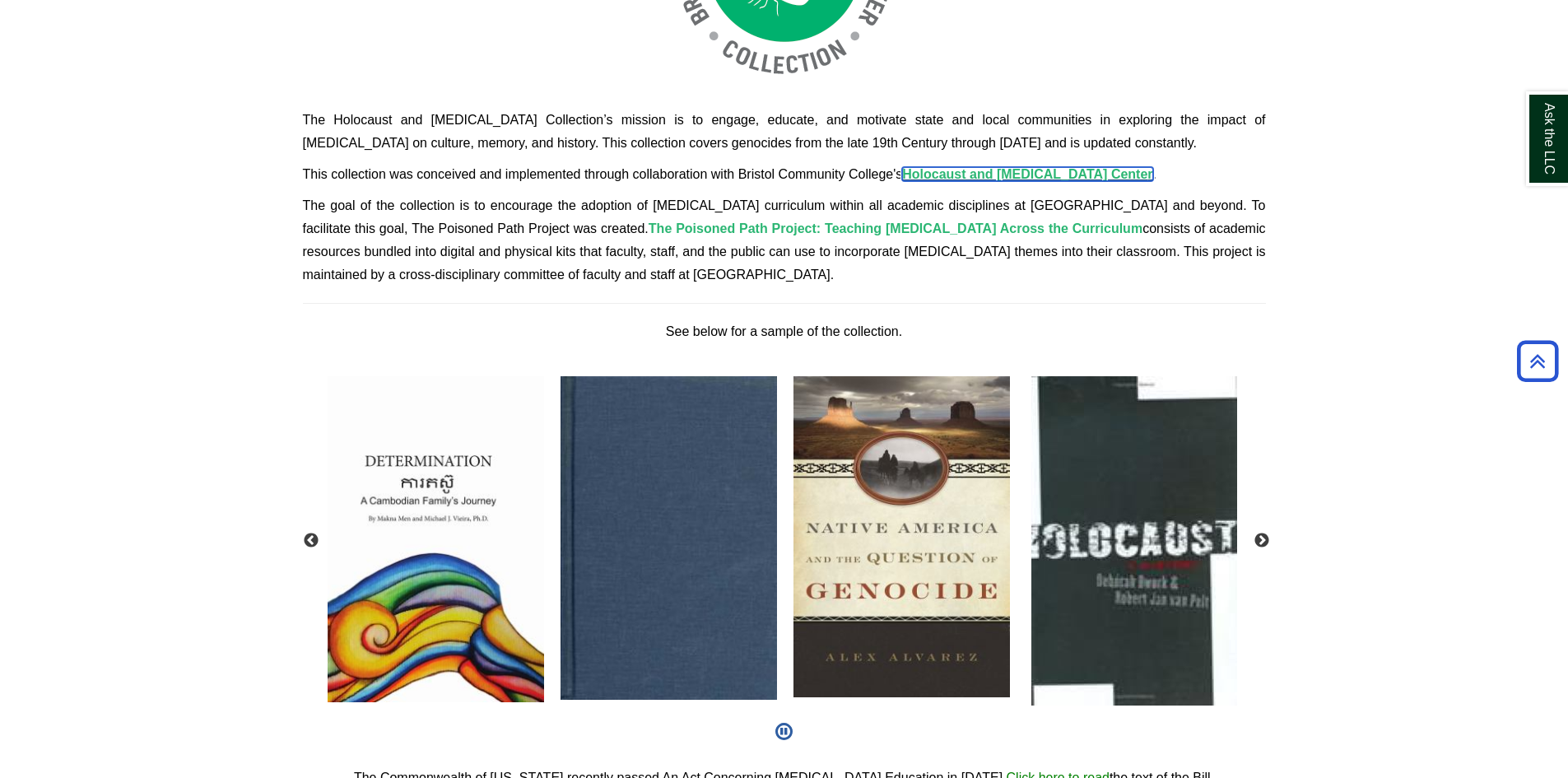
click at [1049, 173] on span "Holocaust and [MEDICAL_DATA] Cente" at bounding box center [1024, 174] width 245 height 14
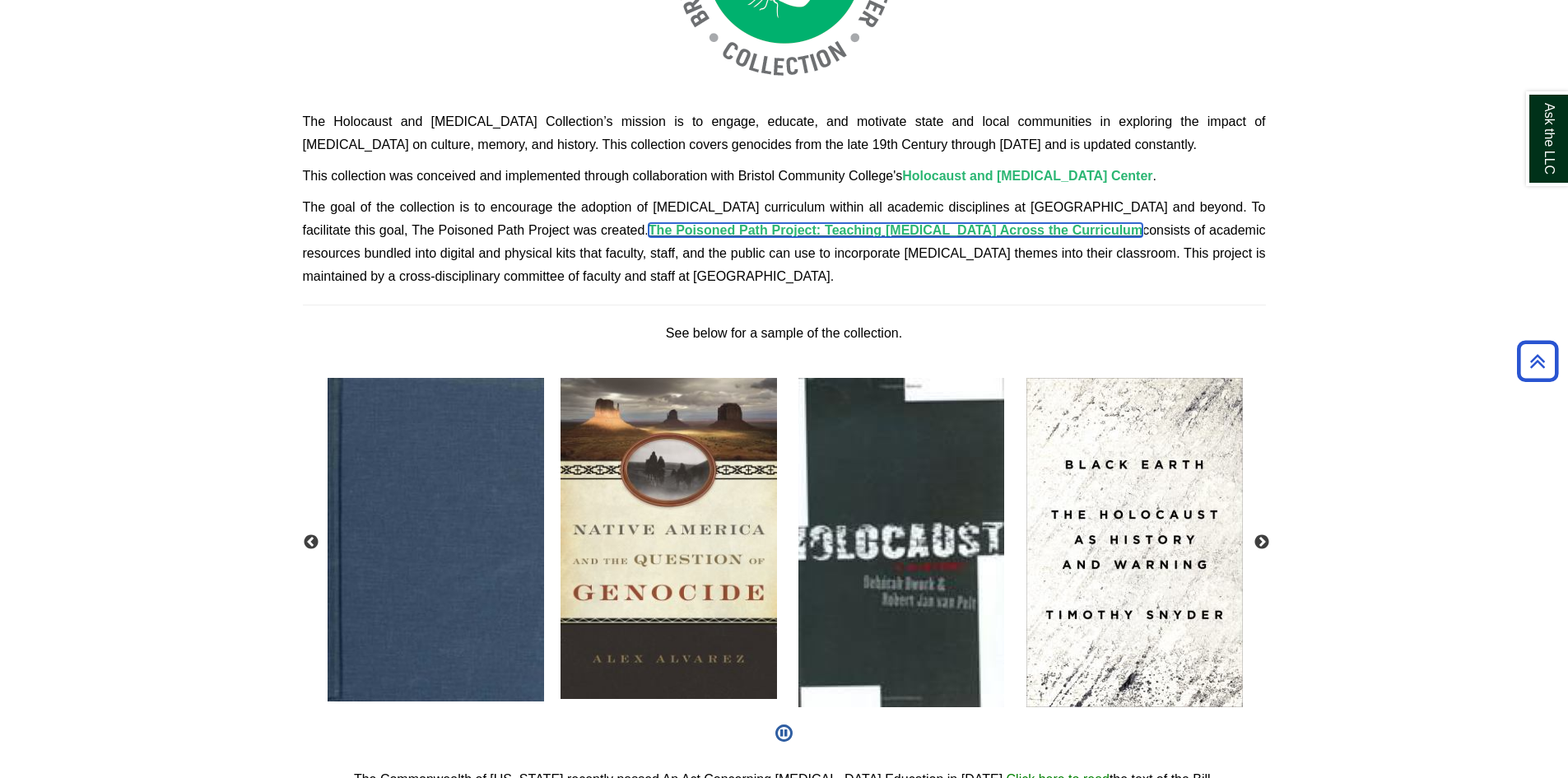
click at [917, 223] on span "The Poisoned Path Project: Teaching [MEDICAL_DATA] Across the Curriculum" at bounding box center [895, 230] width 494 height 14
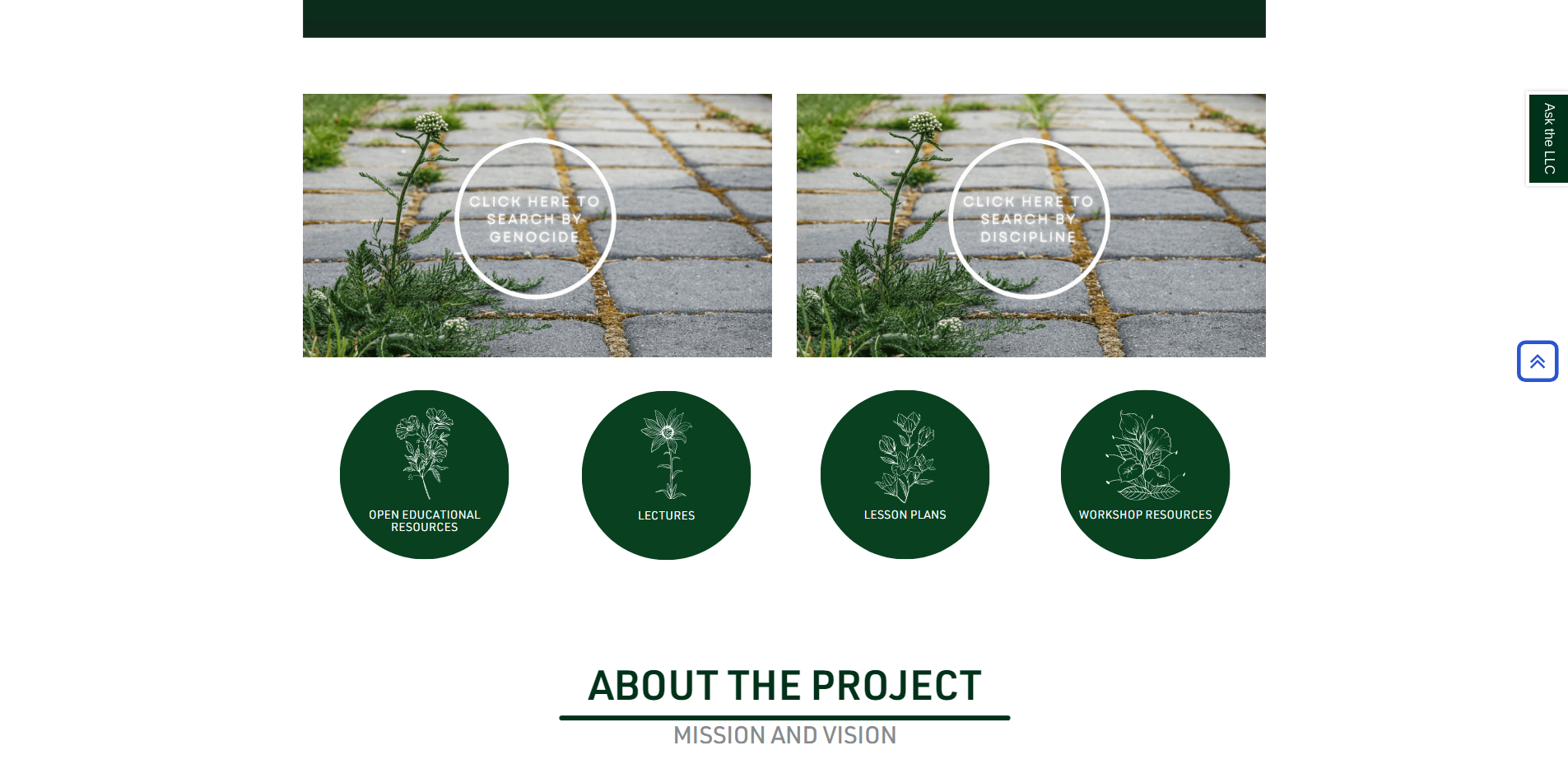
scroll to position [494, 0]
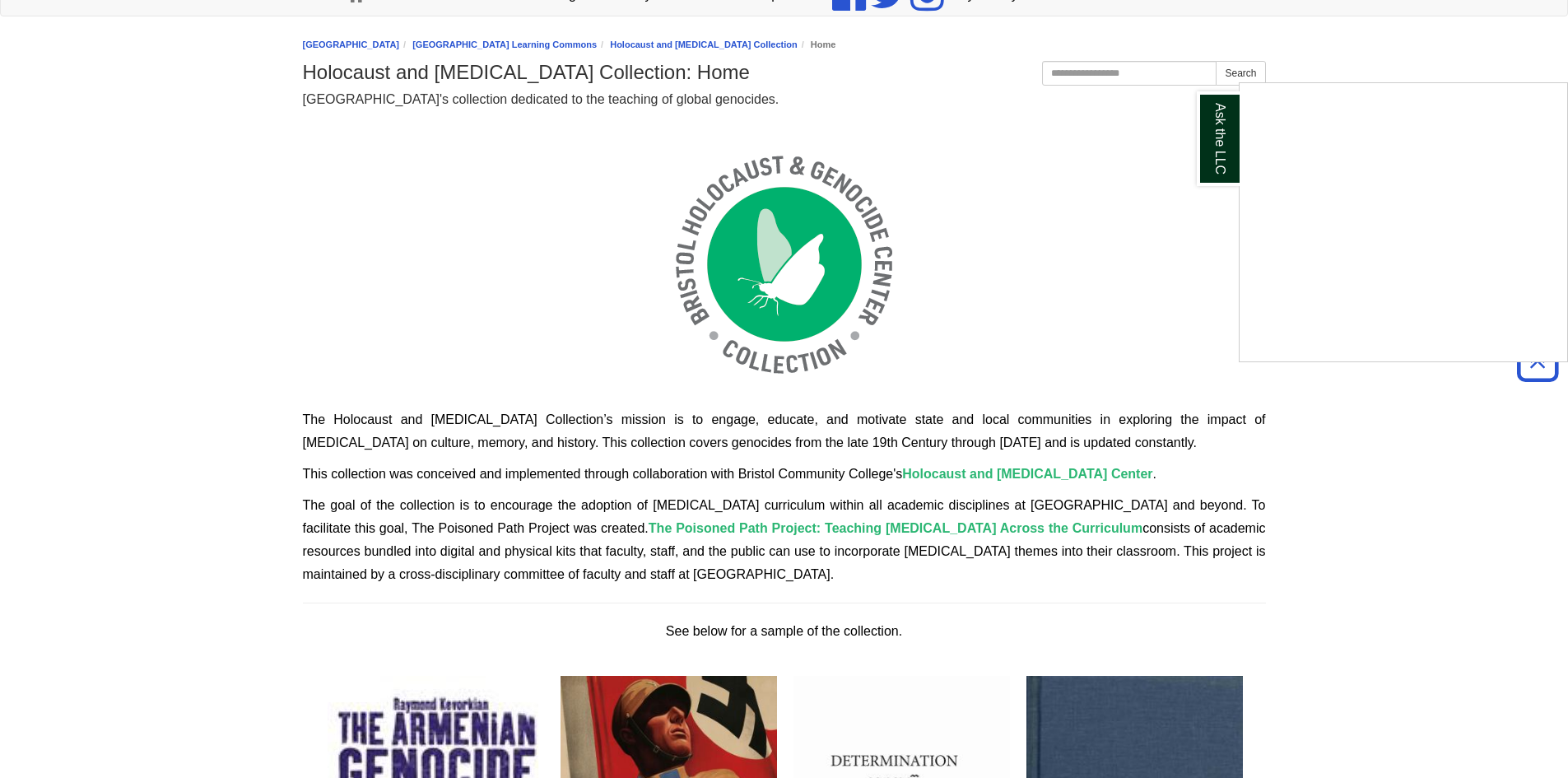
scroll to position [188, 0]
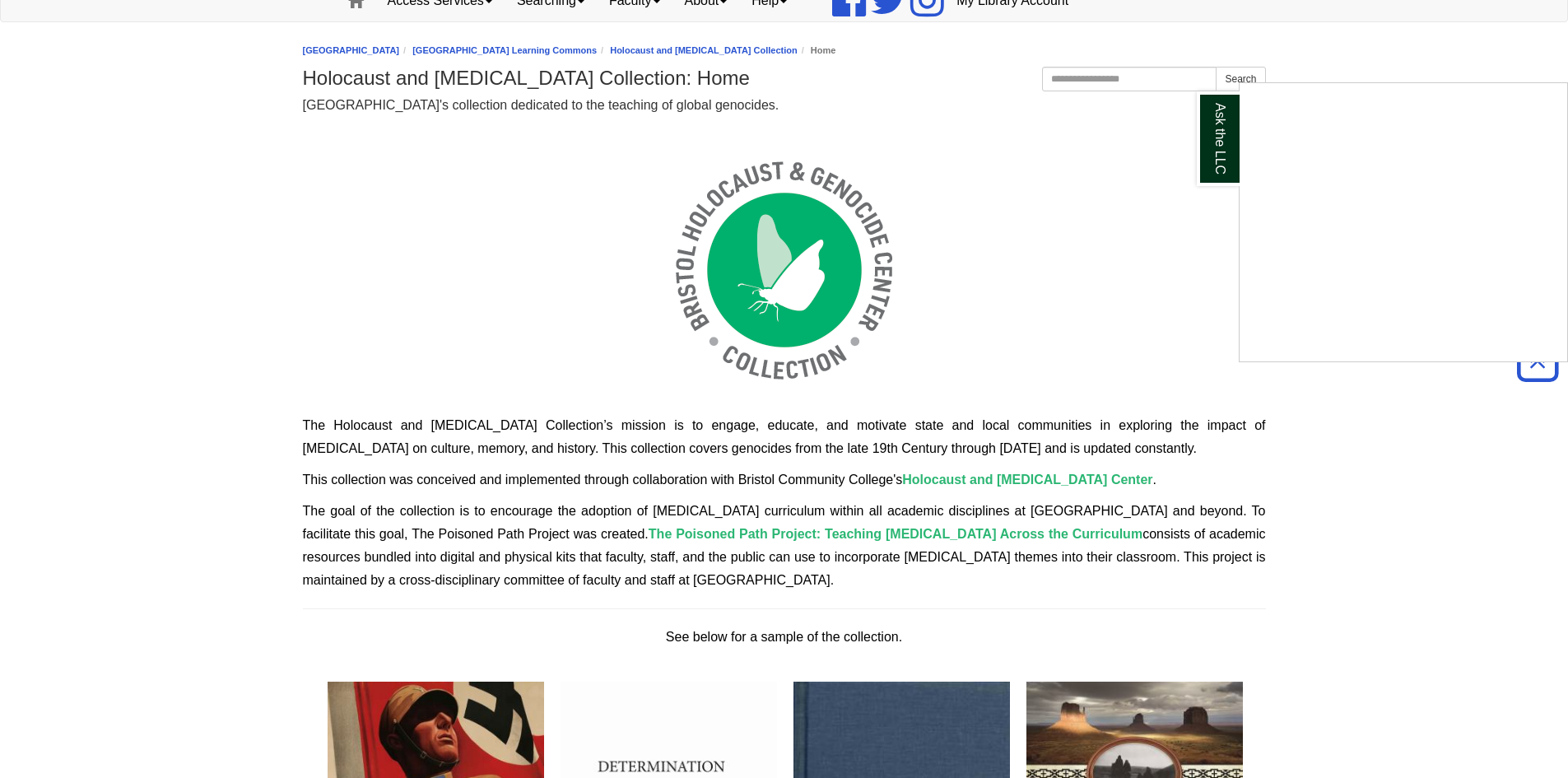
click at [789, 526] on div "Ask the LLC" at bounding box center [784, 389] width 1568 height 778
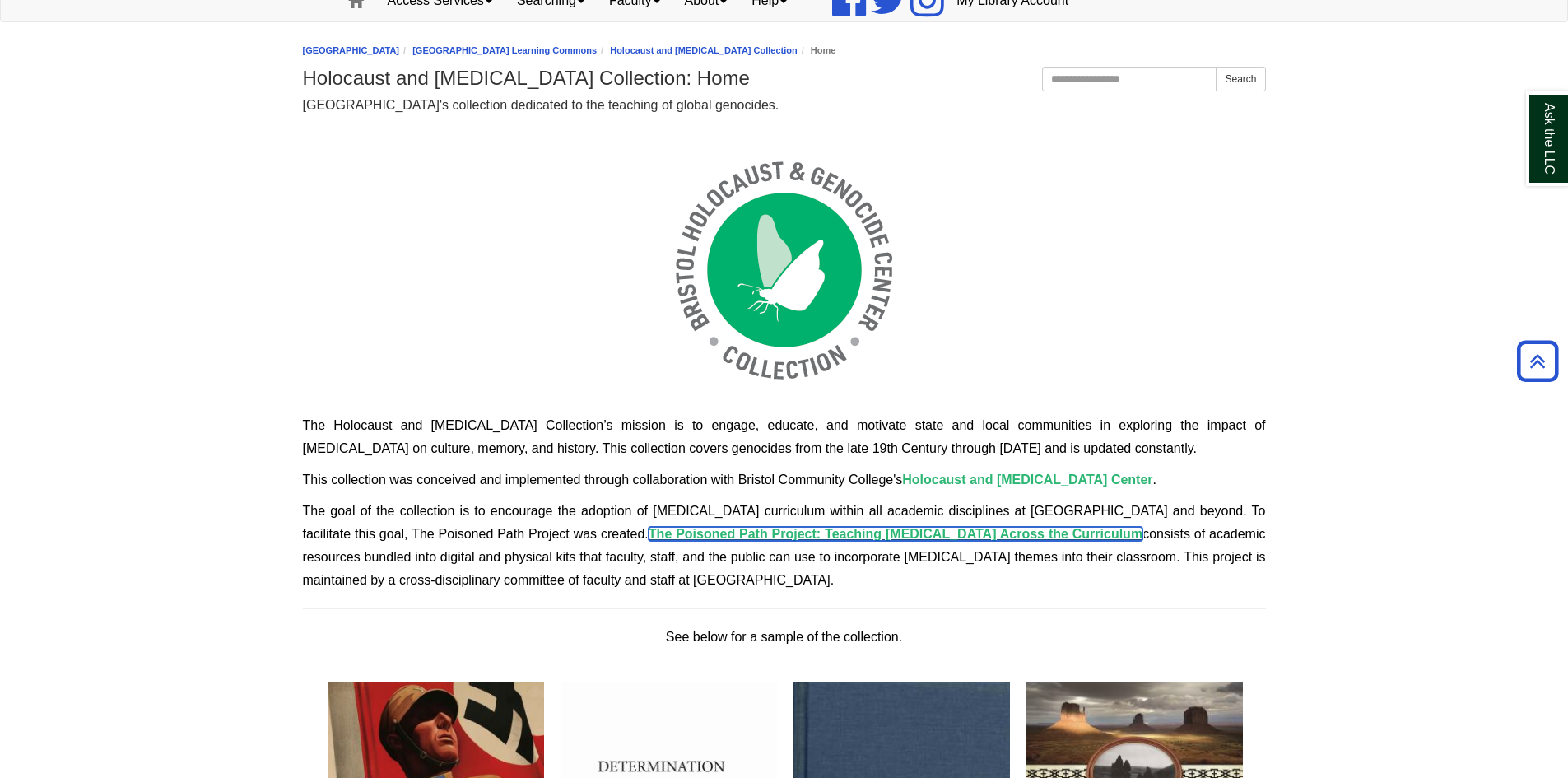
click at [782, 534] on span "The Poisoned Path Project: Teaching [MEDICAL_DATA] Across the Curriculum" at bounding box center [895, 534] width 494 height 14
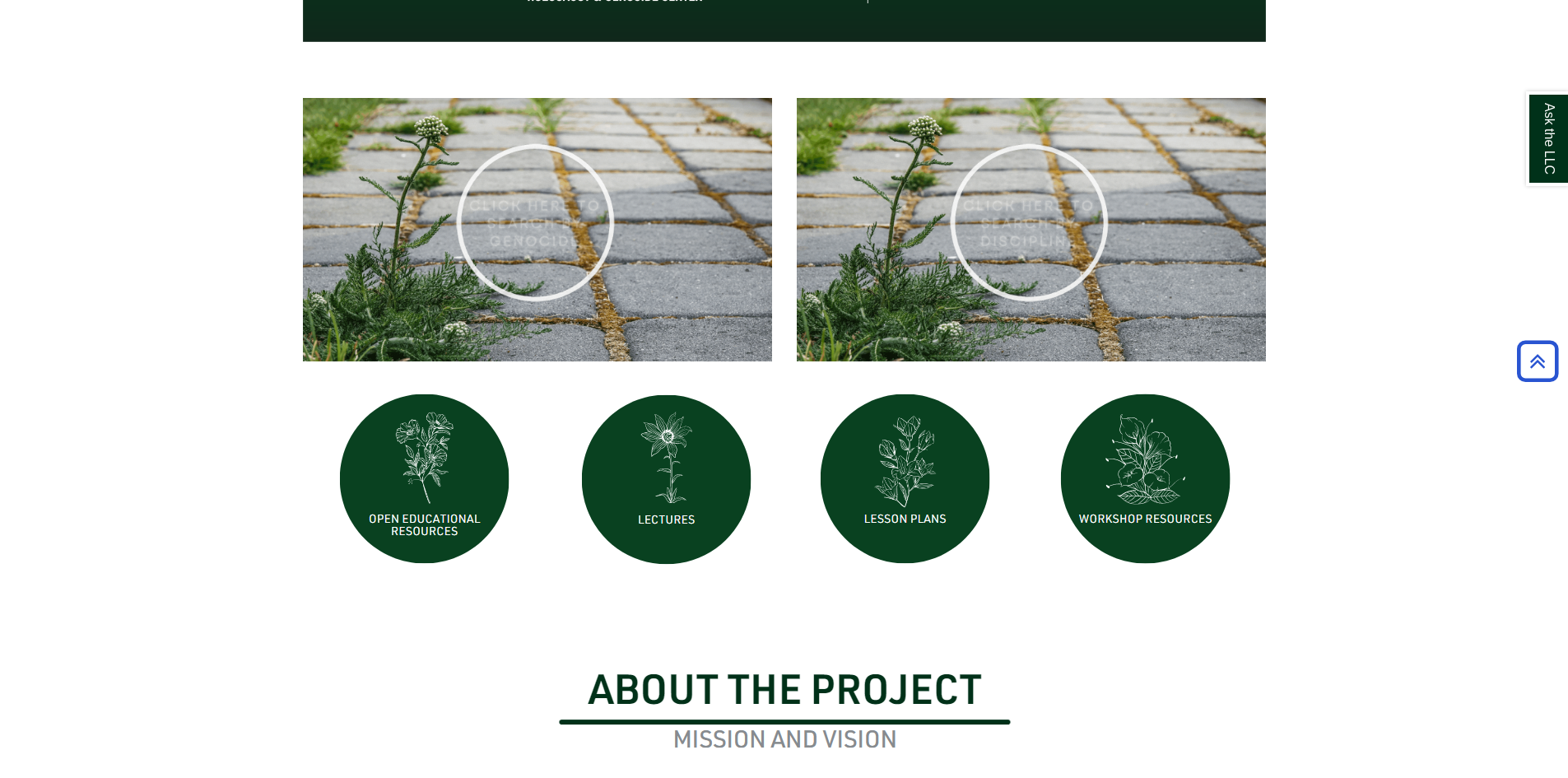
scroll to position [576, 0]
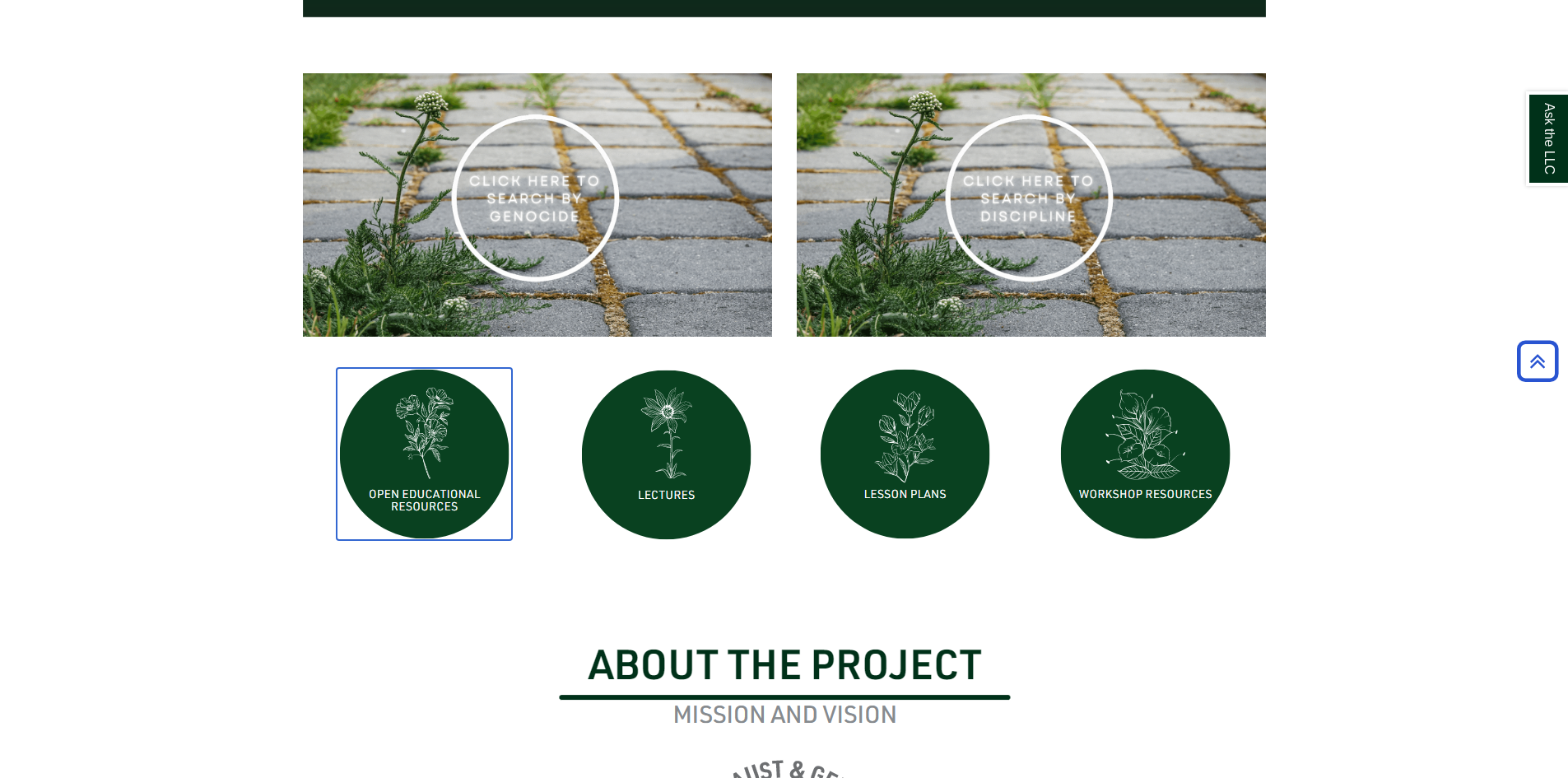
click at [400, 447] on img at bounding box center [424, 454] width 175 height 172
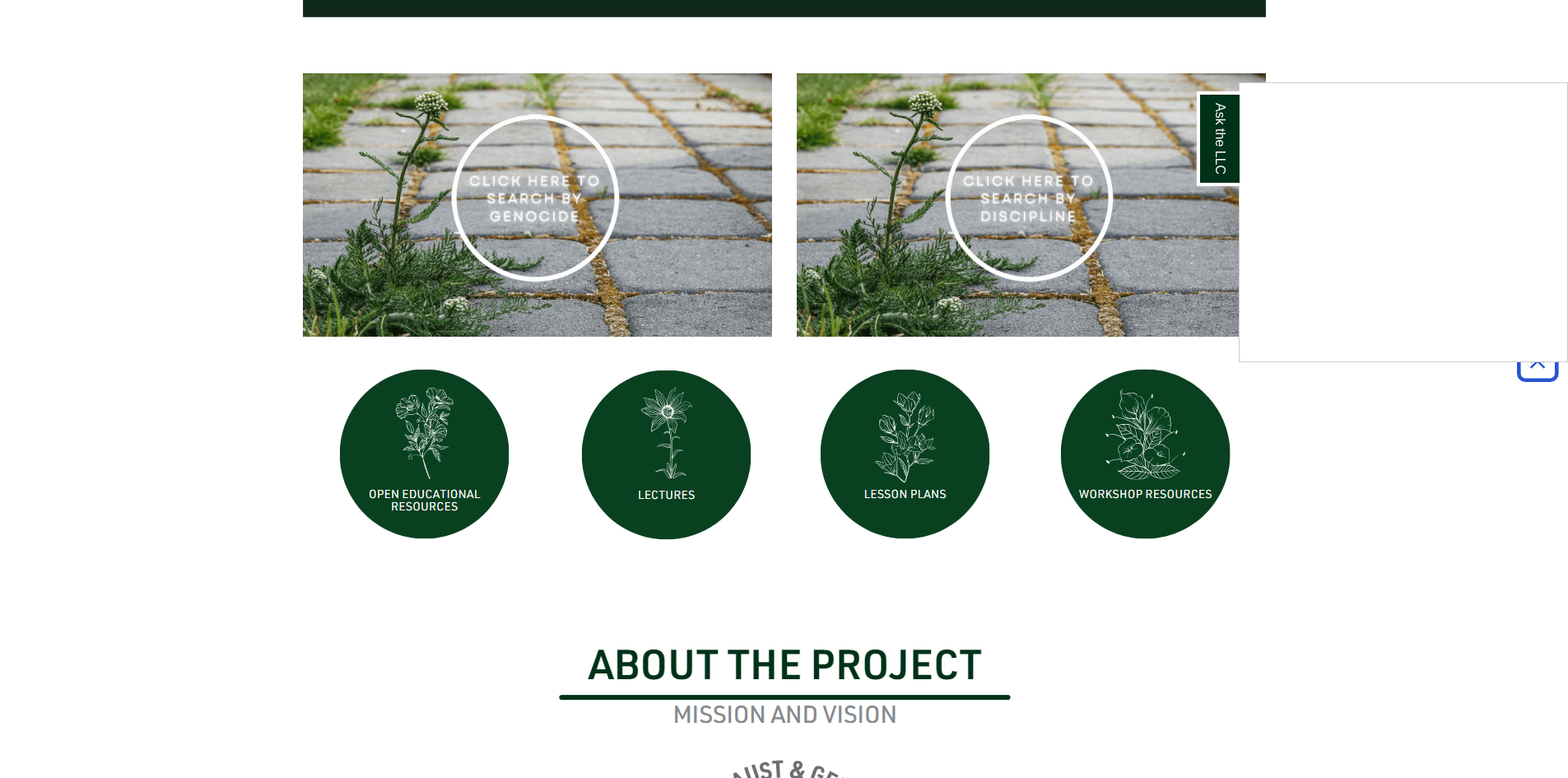
click at [661, 473] on div "Ask the LLC" at bounding box center [784, 389] width 1568 height 778
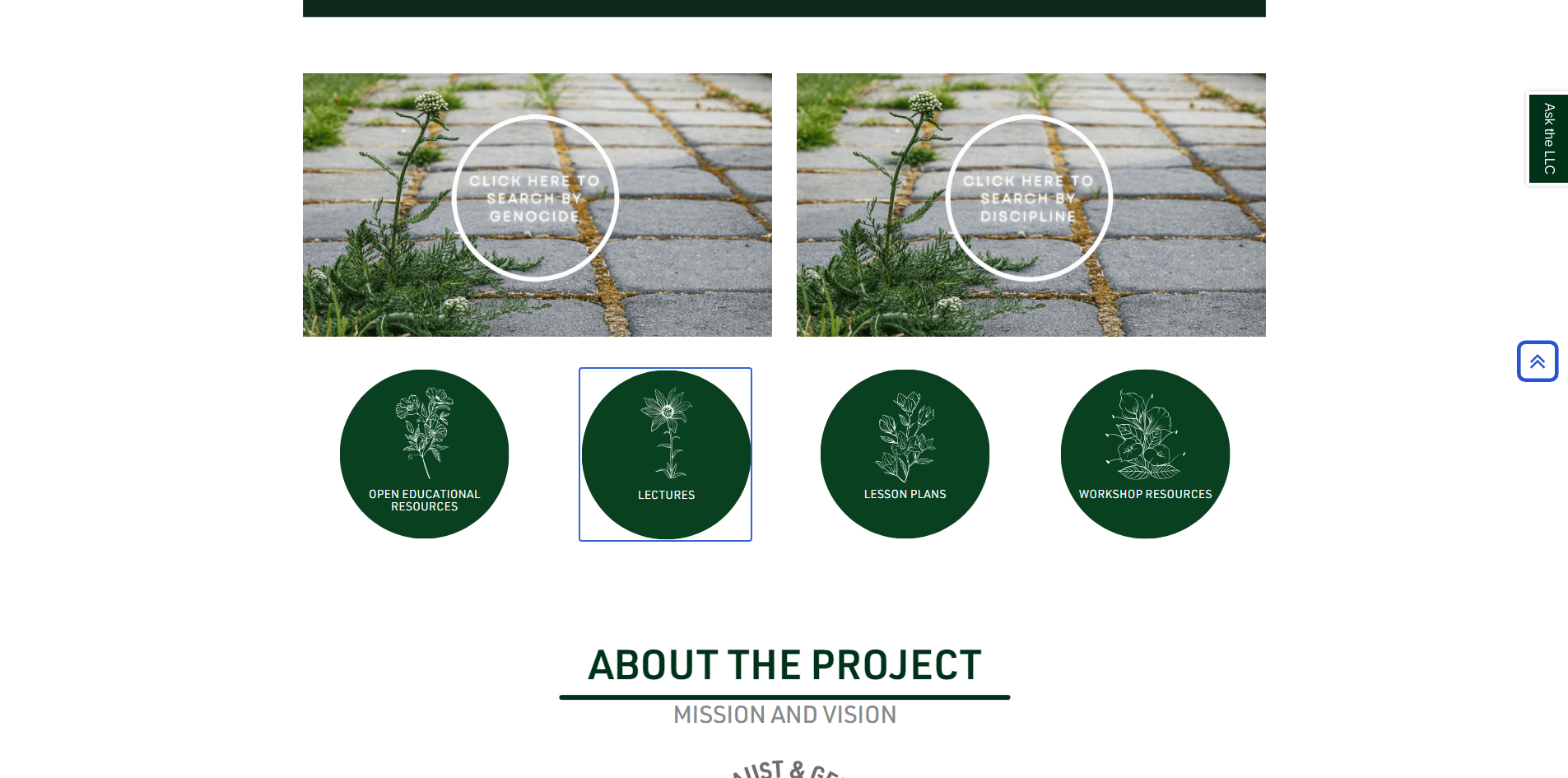
click at [661, 470] on img at bounding box center [665, 454] width 172 height 173
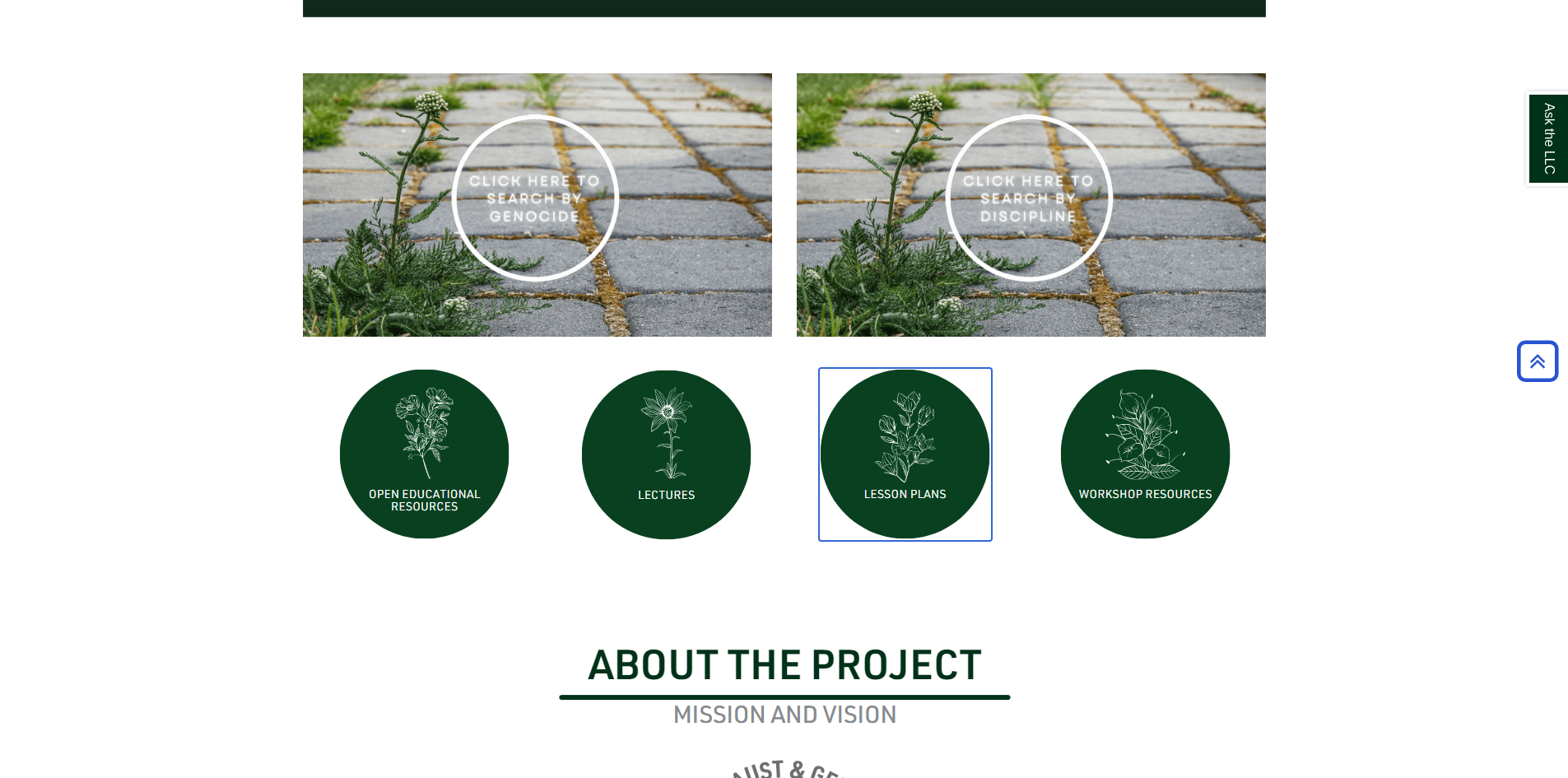
click at [906, 474] on img at bounding box center [905, 454] width 173 height 173
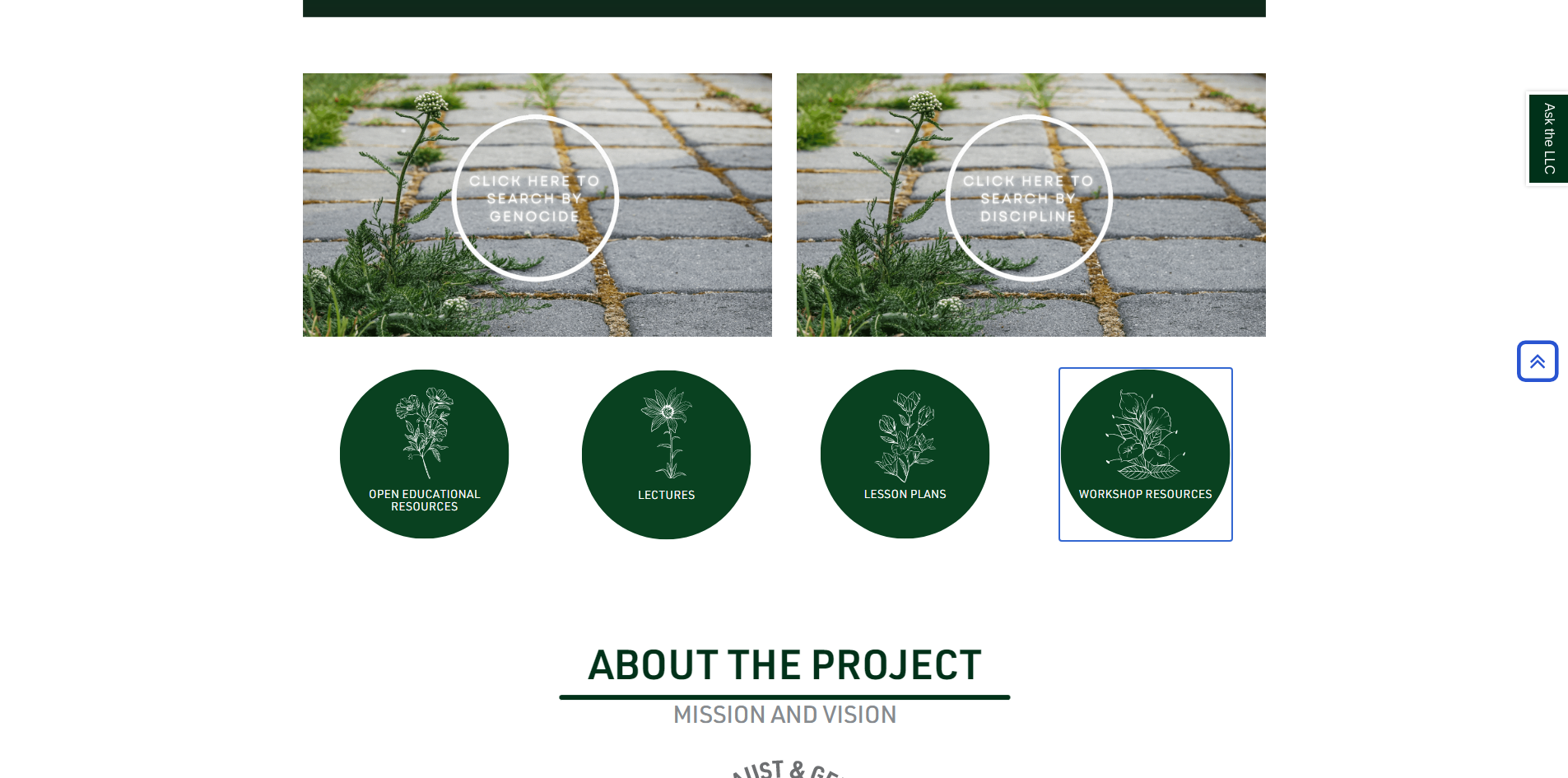
click at [1119, 368] on img at bounding box center [1145, 454] width 173 height 173
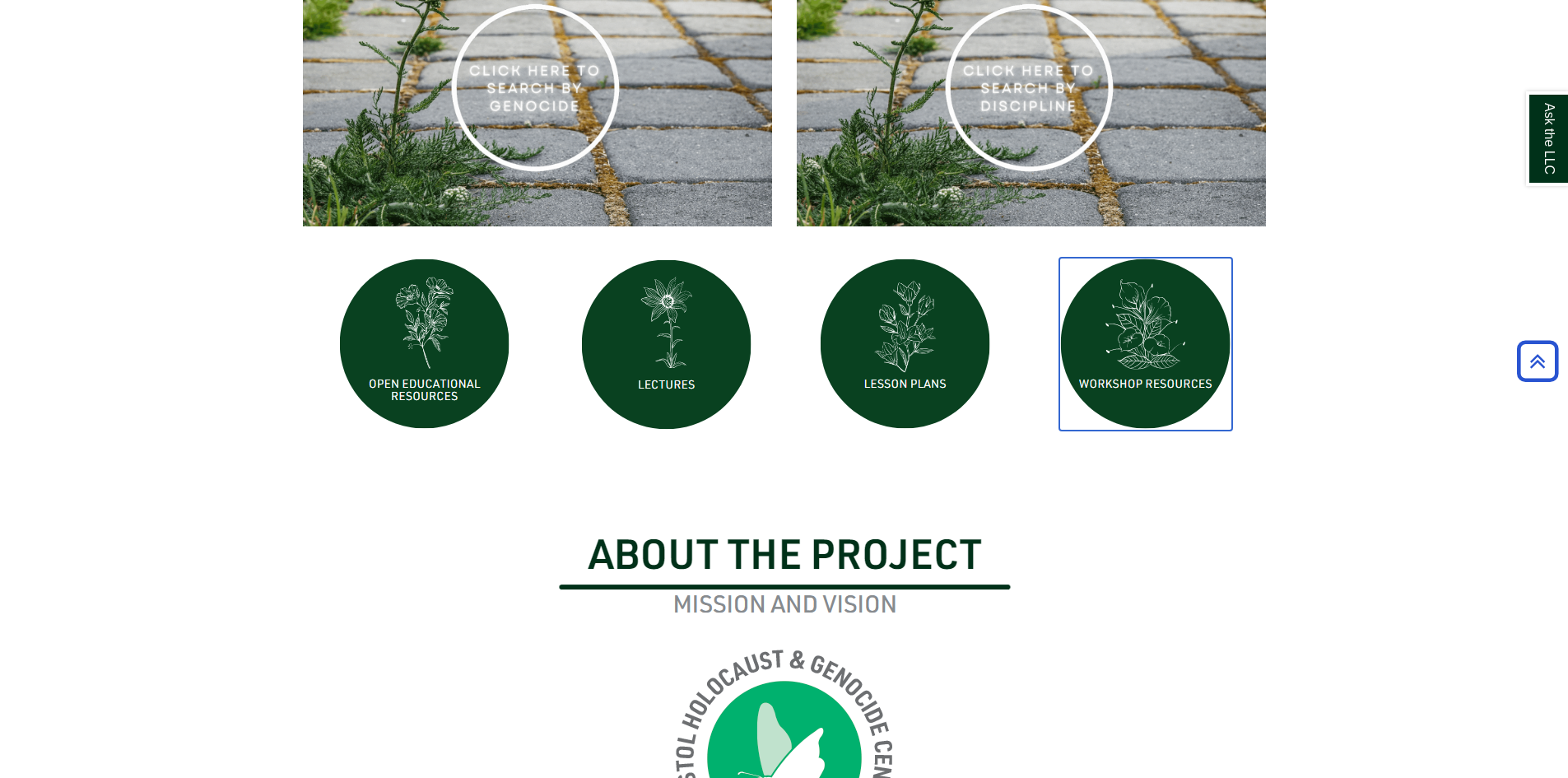
scroll to position [680, 0]
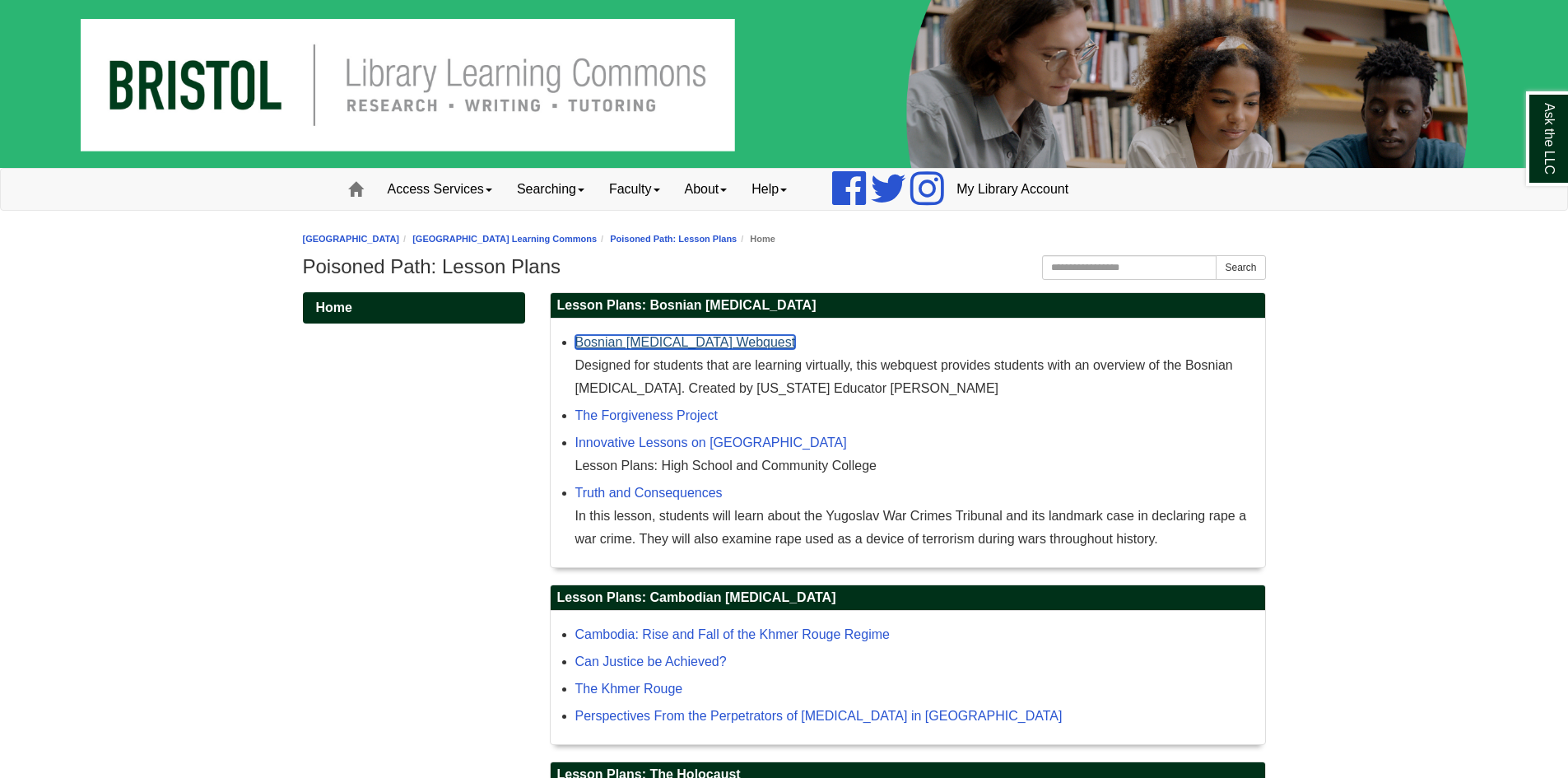
click at [619, 344] on link "Bosnian [MEDICAL_DATA] Webquest" at bounding box center [685, 342] width 220 height 14
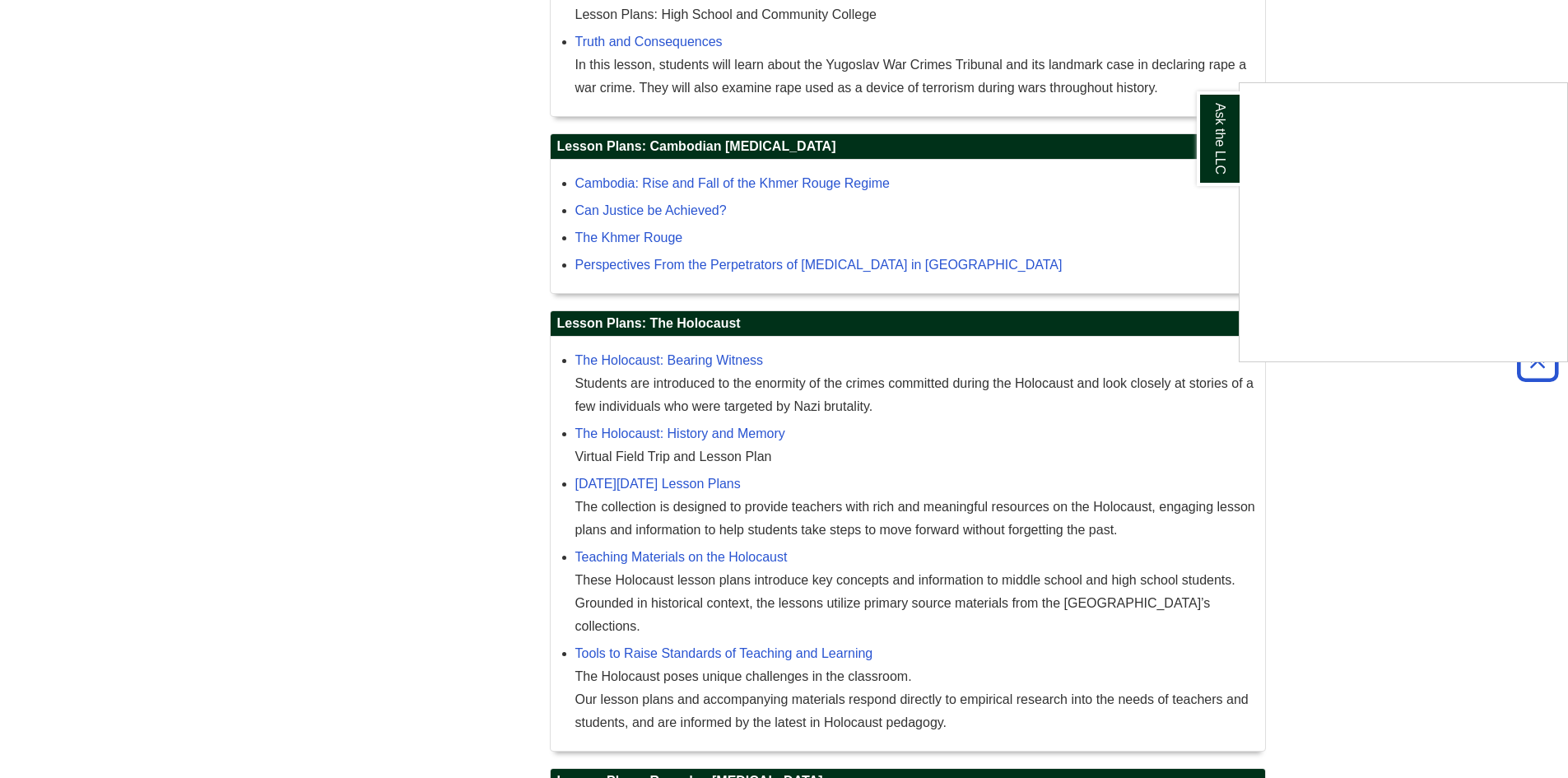
scroll to position [412, 0]
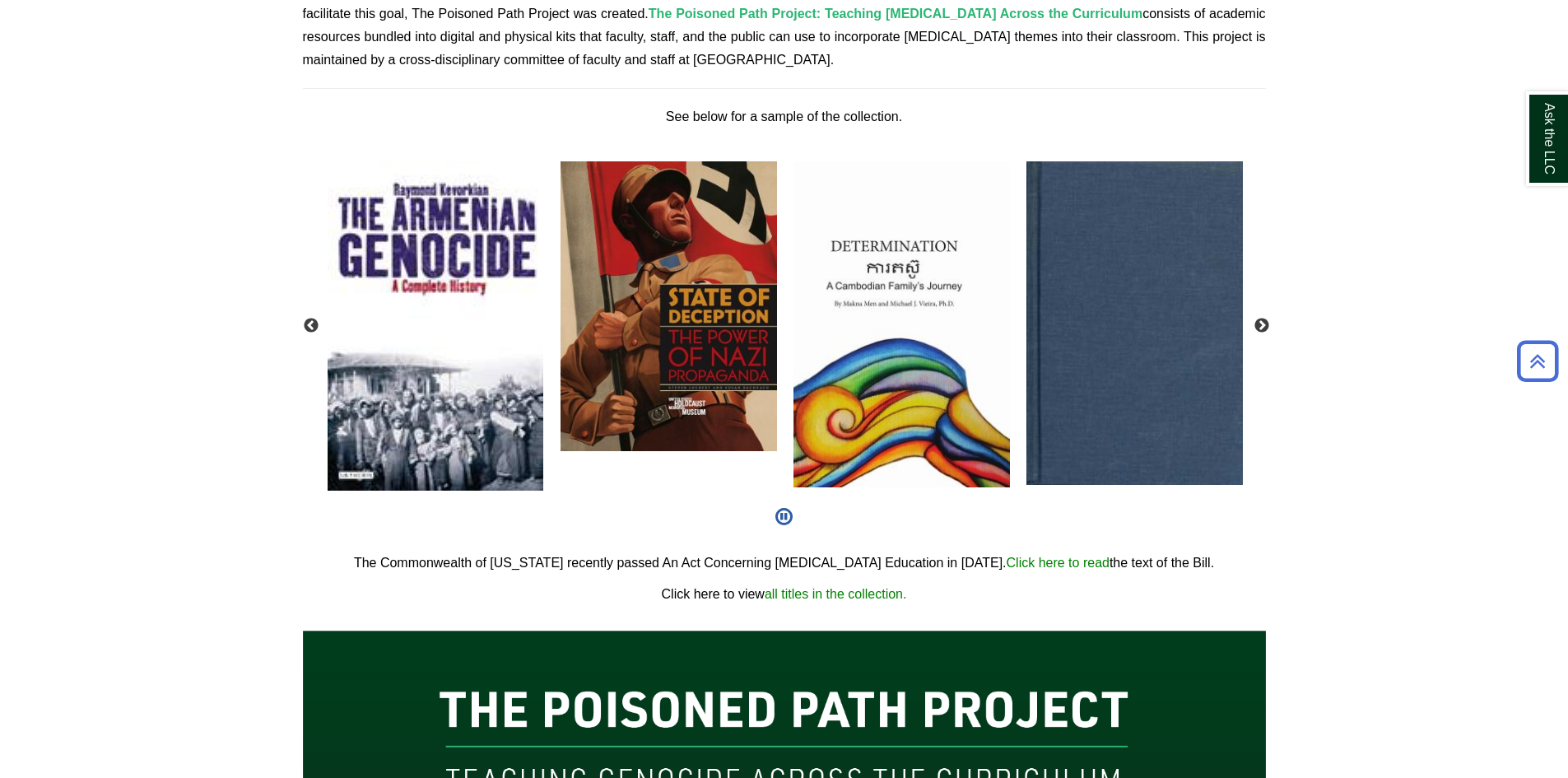
scroll to position [741, 0]
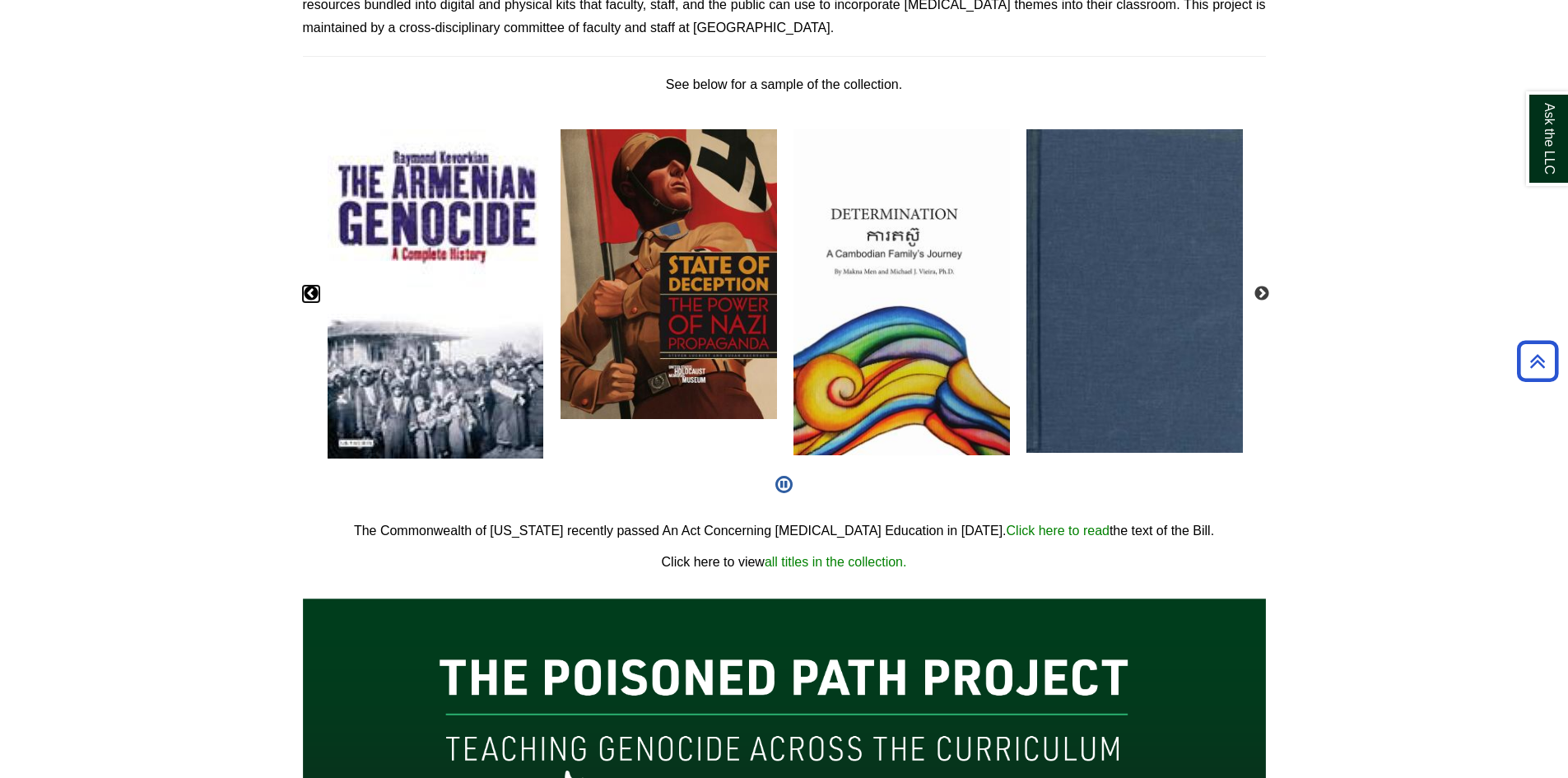
click at [312, 293] on button "Previous" at bounding box center [310, 293] width 16 height 16
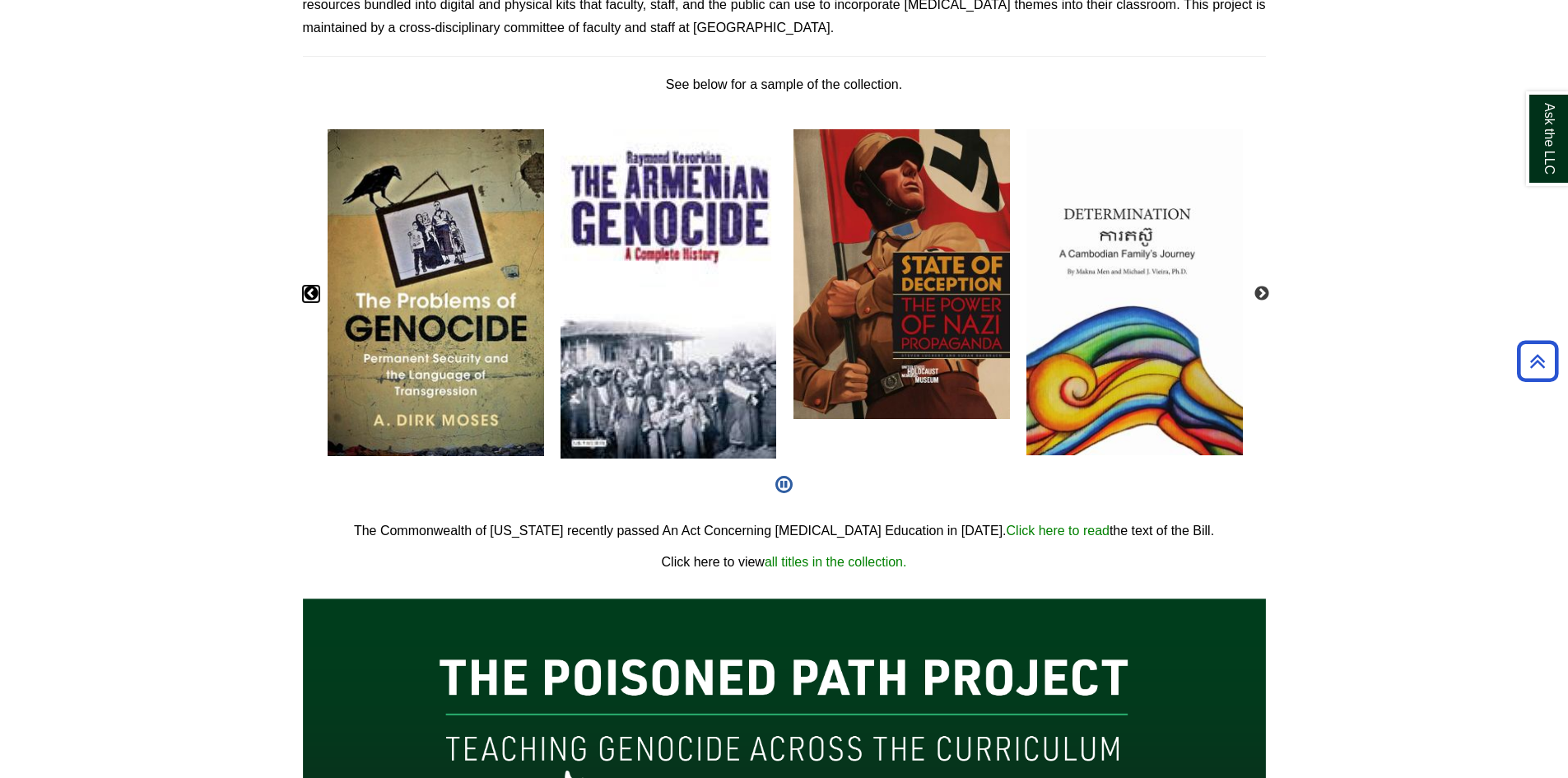
click at [312, 293] on button "Previous" at bounding box center [310, 293] width 16 height 16
click at [445, 308] on img "slideshow" at bounding box center [435, 292] width 233 height 344
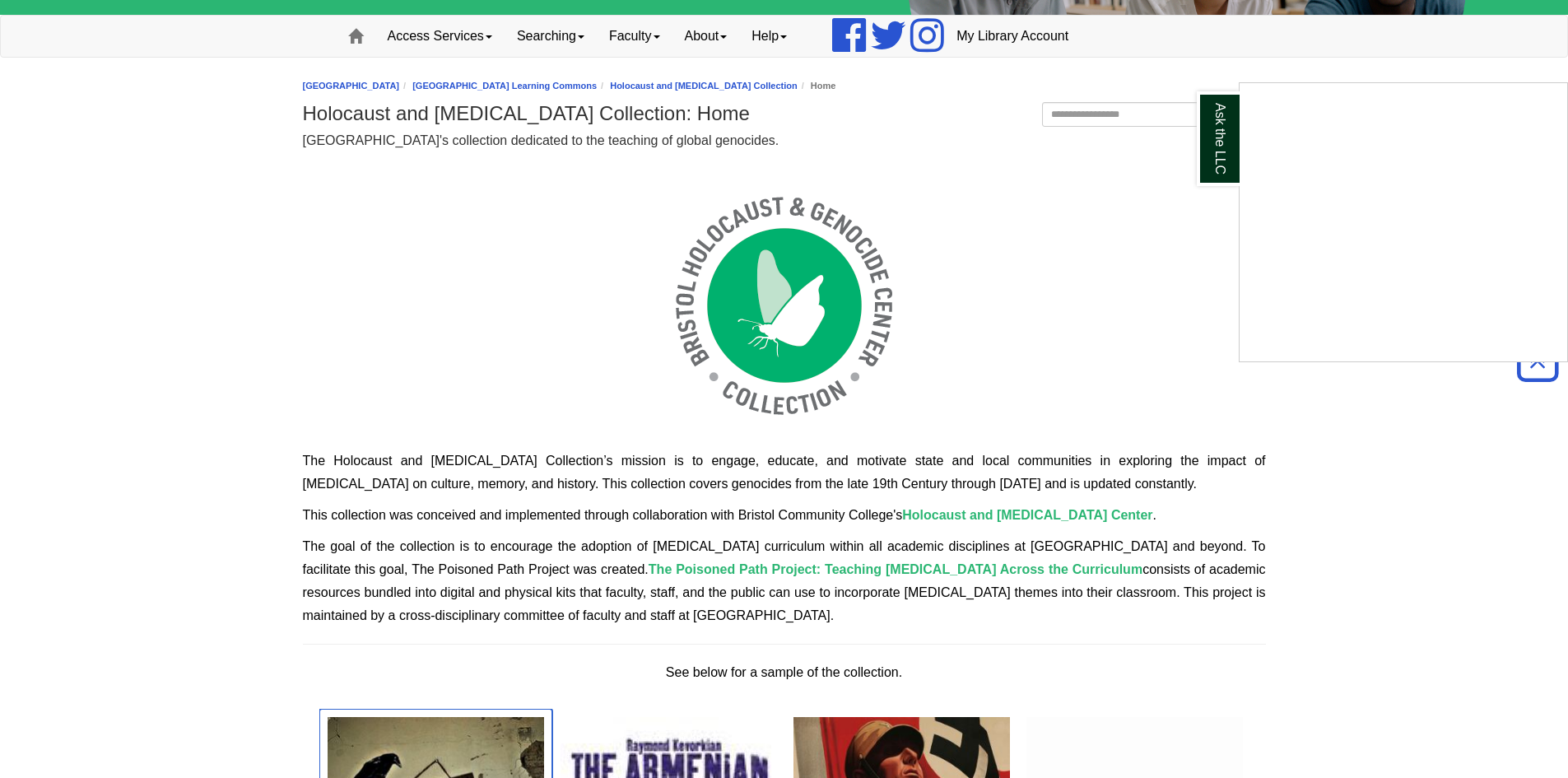
scroll to position [106, 0]
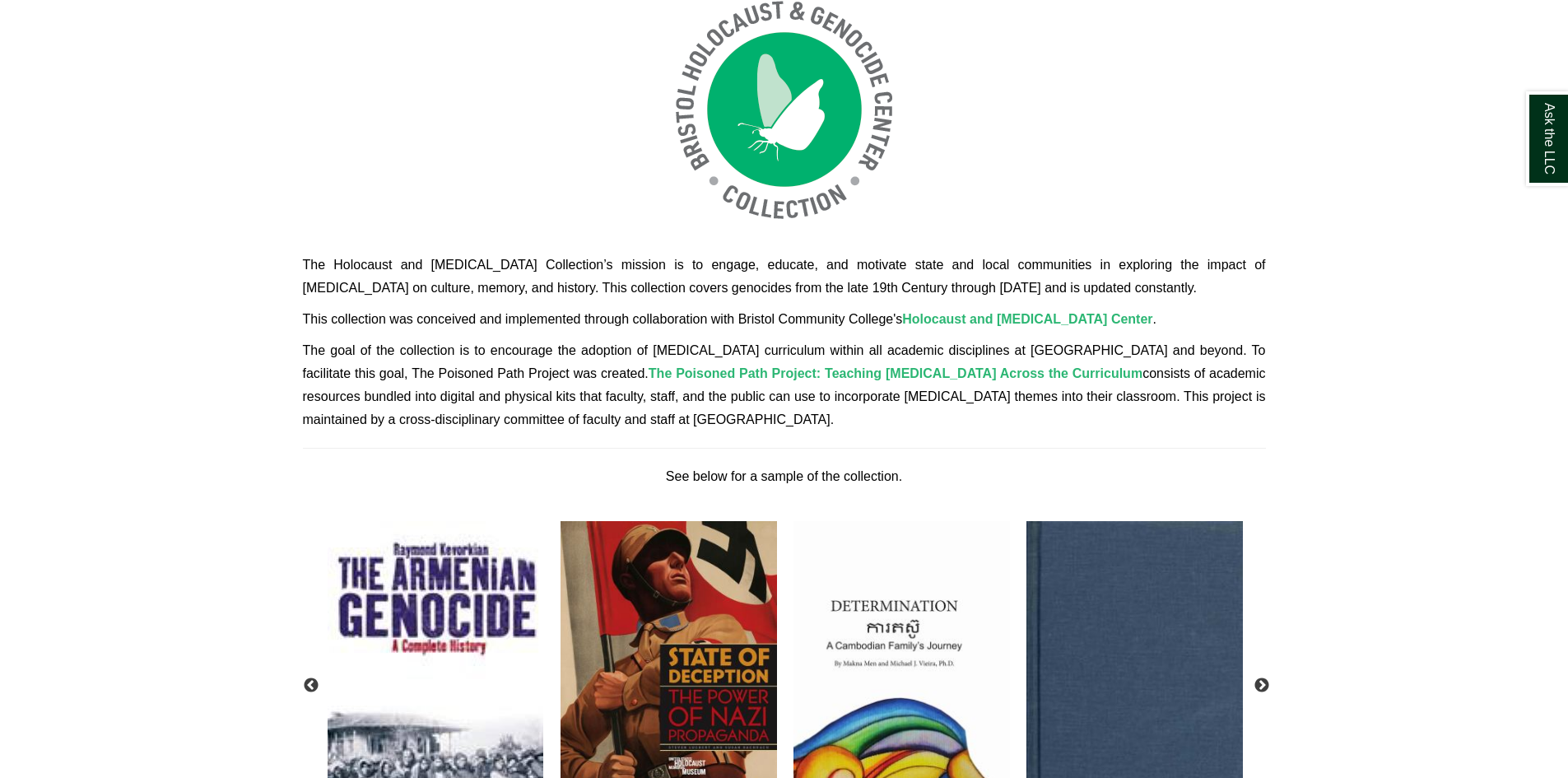
scroll to position [494, 0]
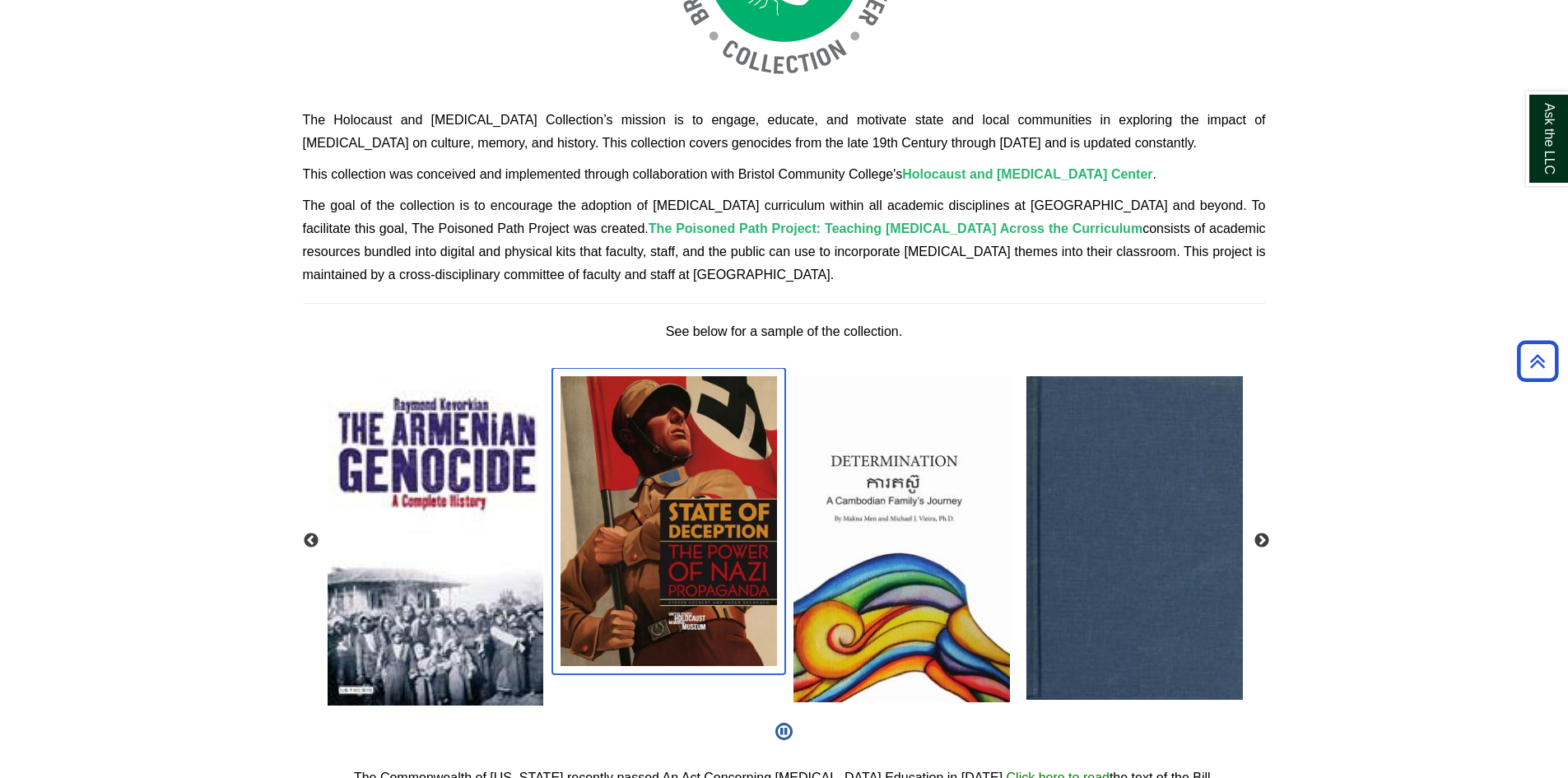
click at [696, 508] on img "slideshow" at bounding box center [669, 521] width 233 height 306
